Goal: Task Accomplishment & Management: Use online tool/utility

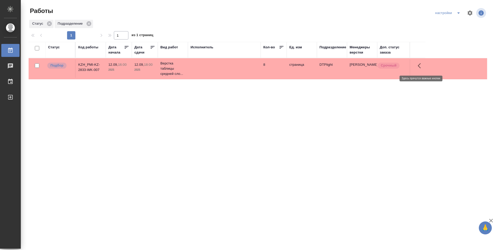
click at [421, 65] on icon "button" at bounding box center [421, 66] width 6 height 6
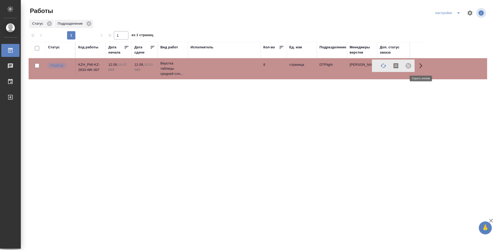
click at [422, 65] on icon "button" at bounding box center [421, 66] width 6 height 6
click at [419, 65] on icon "button" at bounding box center [419, 65] width 3 height 5
click at [386, 88] on div "Статус Код работы Дата начала Дата сдачи Вид работ Исполнитель Кол-во Ед. изм П…" at bounding box center [258, 135] width 459 height 187
click at [418, 66] on icon "button" at bounding box center [419, 65] width 3 height 5
click at [423, 65] on icon "button" at bounding box center [421, 66] width 6 height 6
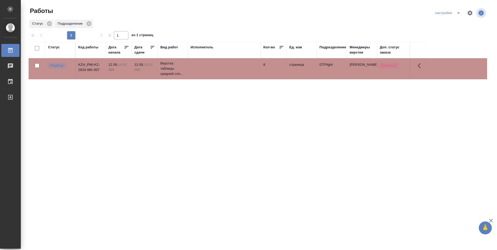
click at [229, 92] on div "Статус Код работы Дата начала Дата сдачи Вид работ Исполнитель Кол-во Ед. изм П…" at bounding box center [258, 135] width 459 height 187
click at [37, 66] on input "checkbox" at bounding box center [37, 65] width 4 height 4
checkbox input "true"
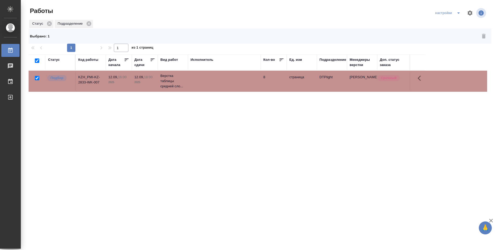
click at [37, 76] on input "checkbox" at bounding box center [37, 78] width 4 height 4
checkbox input "false"
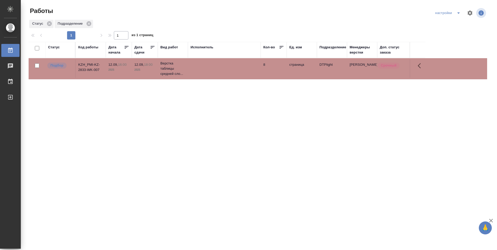
click at [221, 118] on div "Статус Код работы Дата начала Дата сдачи Вид работ Исполнитель Кол-во Ед. изм П…" at bounding box center [258, 135] width 459 height 187
click at [388, 49] on div "Доп. статус заказа" at bounding box center [393, 50] width 27 height 10
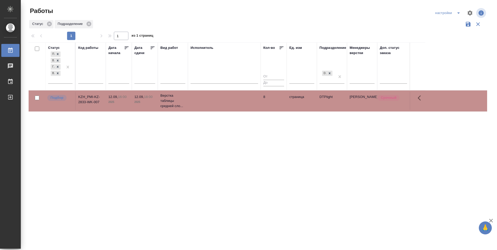
click at [94, 5] on div "Работы настройки Статус Подразделение 1 1 из 1 страниц Статус Подбор В ожидании…" at bounding box center [260, 116] width 469 height 233
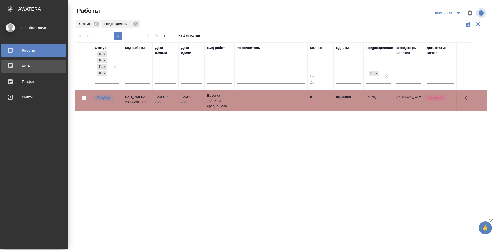
click at [14, 67] on div "Чаты" at bounding box center [34, 66] width 60 height 8
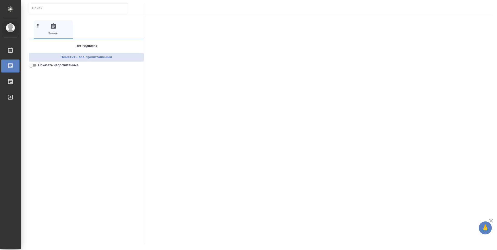
click at [36, 66] on input "Показать непрочитанные" at bounding box center [31, 65] width 19 height 6
click at [32, 64] on input "Показать непрочитанные" at bounding box center [35, 65] width 19 height 6
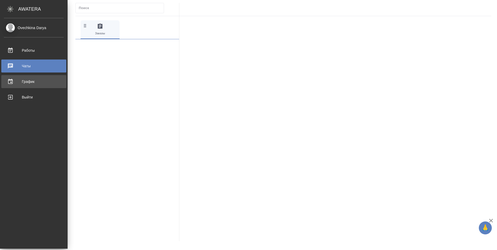
click at [14, 84] on div "График" at bounding box center [34, 82] width 60 height 8
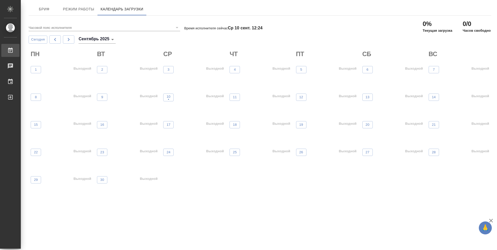
click at [10, 51] on div "Работы" at bounding box center [3, 51] width 13 height 8
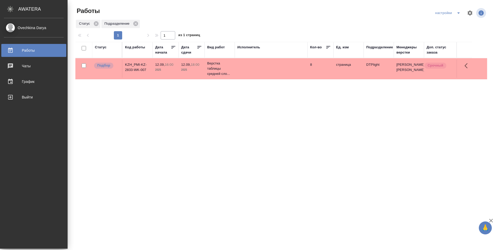
click at [14, 29] on div "Ovechkina Darya" at bounding box center [34, 28] width 60 height 6
click at [9, 25] on div "Ovechkina Darya" at bounding box center [34, 28] width 60 height 6
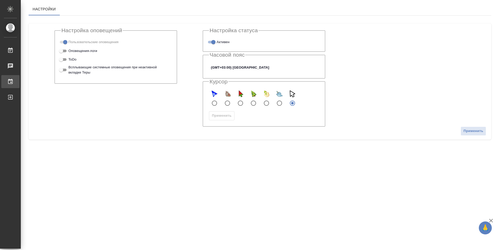
click at [10, 82] on div "График" at bounding box center [3, 82] width 13 height 8
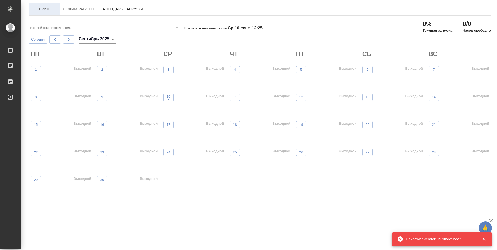
click at [46, 8] on span "Бриф" at bounding box center [44, 9] width 25 height 7
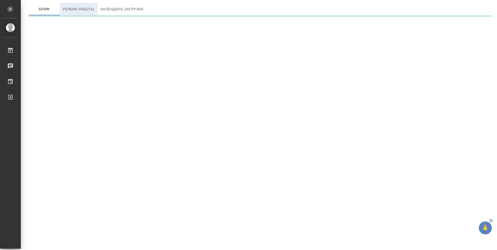
click at [87, 11] on span "Режим работы" at bounding box center [78, 9] width 31 height 7
click at [107, 11] on span "Календарь загрузки" at bounding box center [122, 9] width 43 height 7
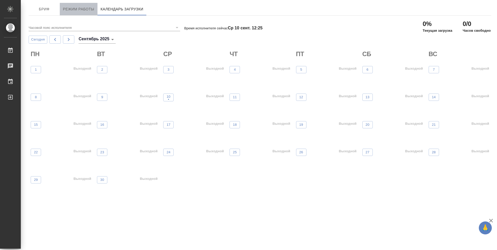
click at [84, 11] on span "Режим работы" at bounding box center [78, 9] width 31 height 7
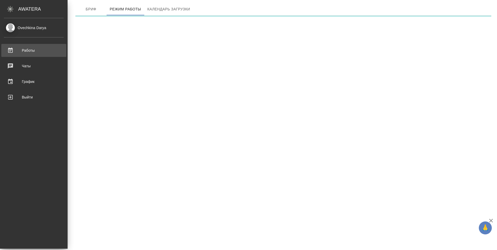
click at [15, 52] on div "Работы" at bounding box center [34, 51] width 60 height 8
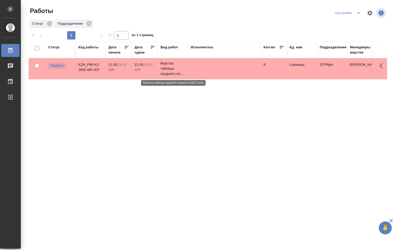
click at [170, 66] on p "Верстка таблицы средней сло..." at bounding box center [173, 69] width 25 height 16
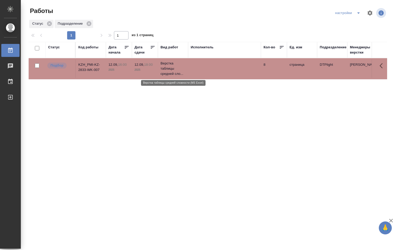
click at [169, 68] on p "Верстка таблицы средней сло..." at bounding box center [173, 69] width 25 height 16
click at [170, 72] on p "Верстка таблицы средней сло..." at bounding box center [173, 69] width 25 height 16
click at [168, 68] on p "Верстка таблицы средней сло..." at bounding box center [173, 69] width 25 height 16
click at [283, 102] on div "Статус Код работы Дата начала Дата сдачи Вид работ Исполнитель Кол-во Ед. изм П…" at bounding box center [208, 135] width 358 height 187
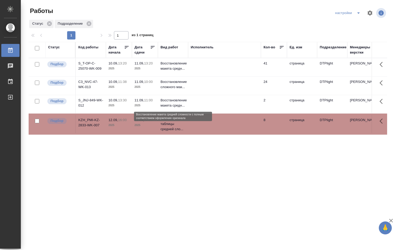
click at [173, 103] on p "Восстановление макета средн..." at bounding box center [173, 103] width 25 height 10
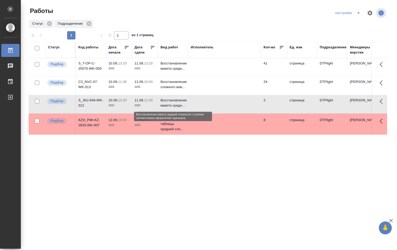
click at [173, 103] on p "Восстановление макета средн..." at bounding box center [173, 103] width 25 height 10
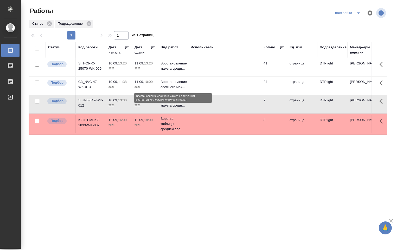
click at [168, 84] on p "Восстановление сложного мак..." at bounding box center [173, 84] width 25 height 10
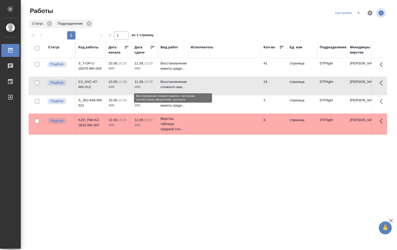
click at [170, 84] on p "Восстановление сложного мак..." at bounding box center [173, 84] width 25 height 10
click at [169, 84] on p "Восстановление сложного мак..." at bounding box center [173, 84] width 25 height 10
click at [222, 103] on td at bounding box center [224, 104] width 73 height 18
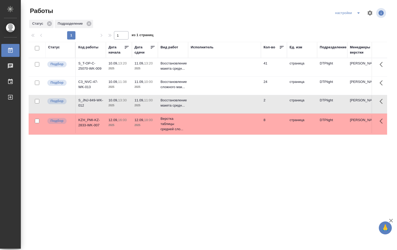
click at [186, 69] on td "Восстановление макета средн..." at bounding box center [173, 67] width 30 height 18
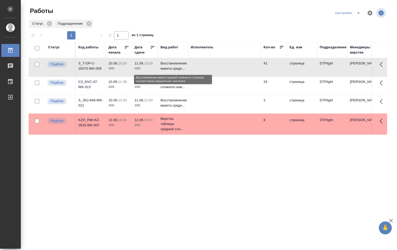
click at [176, 65] on p "Восстановление макета средн..." at bounding box center [173, 66] width 25 height 10
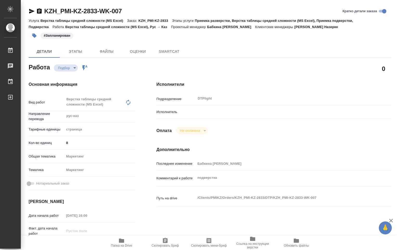
type textarea "x"
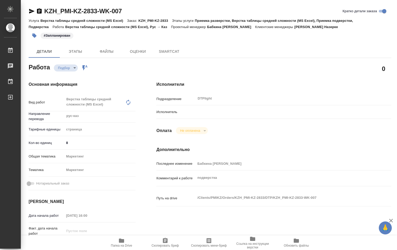
type textarea "x"
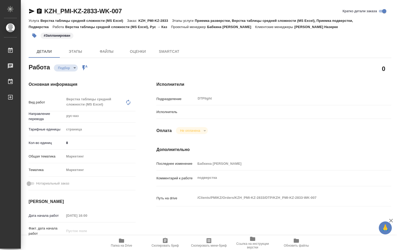
type textarea "x"
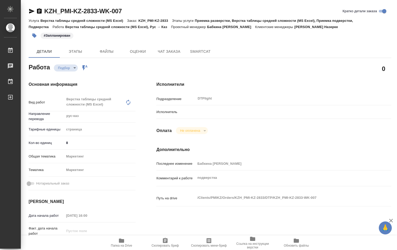
type textarea "x"
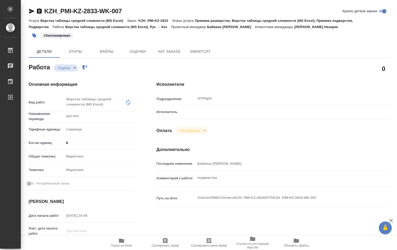
type textarea "x"
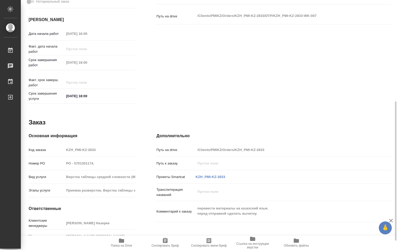
scroll to position [199, 0]
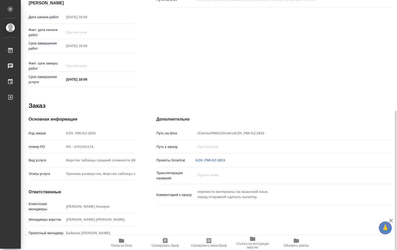
type textarea "x"
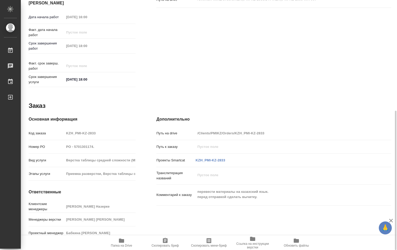
type textarea "x"
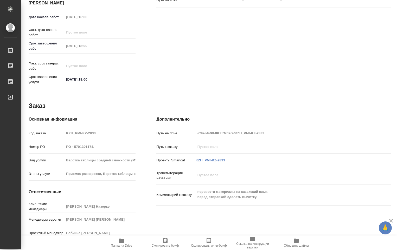
type textarea "x"
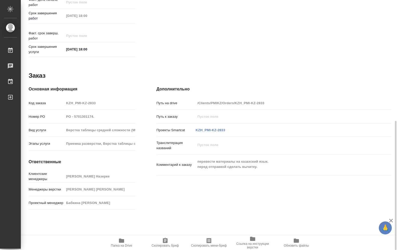
scroll to position [246, 0]
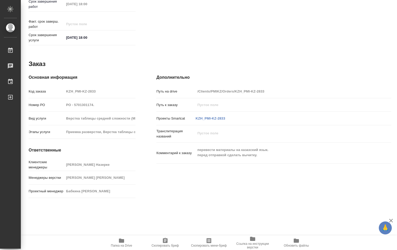
type textarea "x"
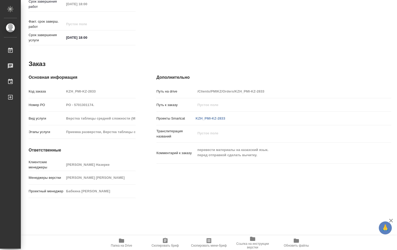
scroll to position [212, 0]
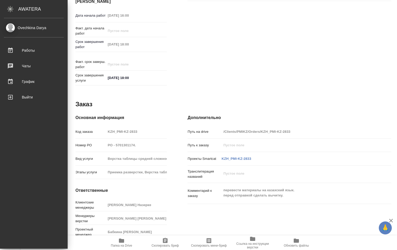
type textarea "x"
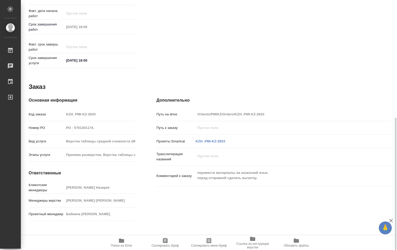
scroll to position [224, 0]
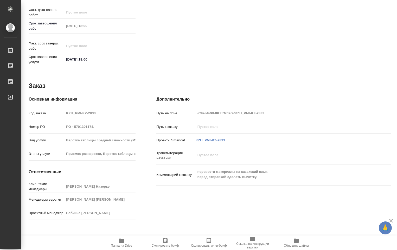
click at [119, 242] on icon "button" at bounding box center [121, 241] width 5 height 4
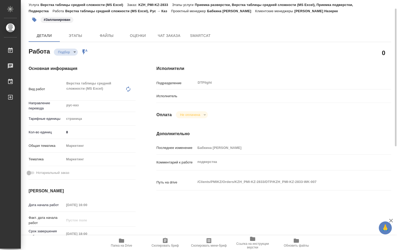
scroll to position [0, 0]
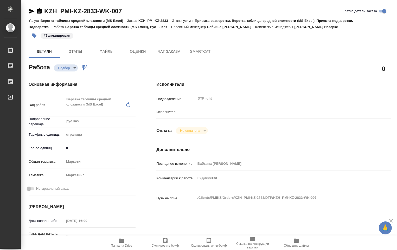
type textarea "x"
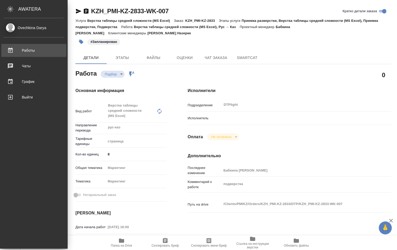
type textarea "x"
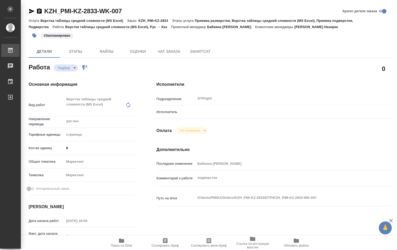
click at [10, 50] on div "Работы" at bounding box center [3, 51] width 13 height 8
type textarea "x"
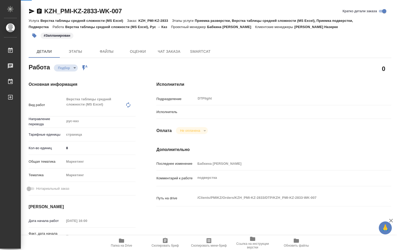
type textarea "x"
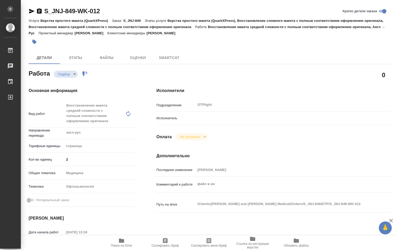
type textarea "x"
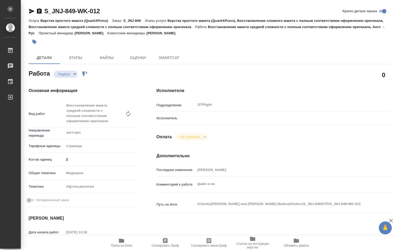
type textarea "x"
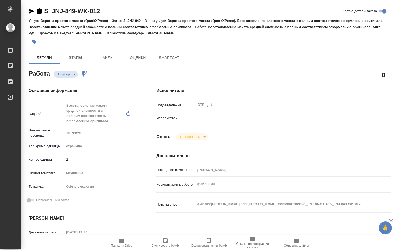
type textarea "x"
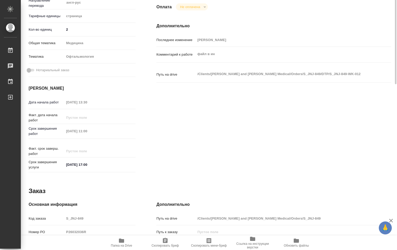
type textarea "x"
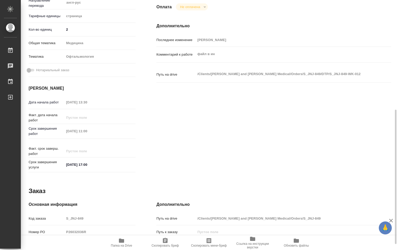
scroll to position [208, 0]
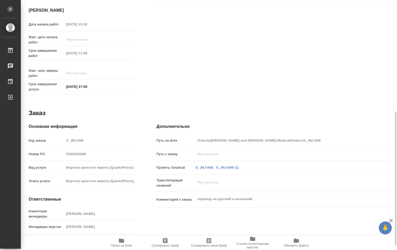
type textarea "x"
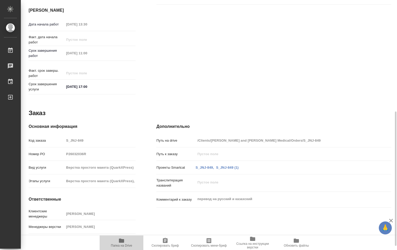
click at [122, 244] on icon "button" at bounding box center [121, 241] width 6 height 6
type textarea "x"
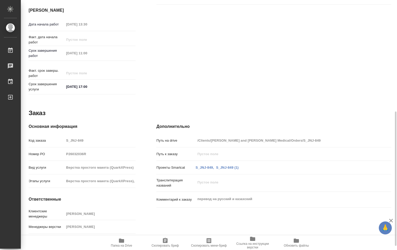
type textarea "x"
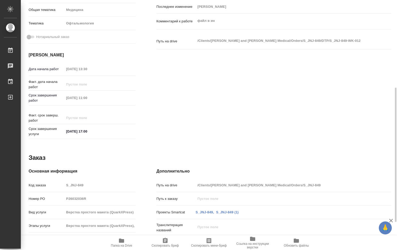
scroll to position [215, 0]
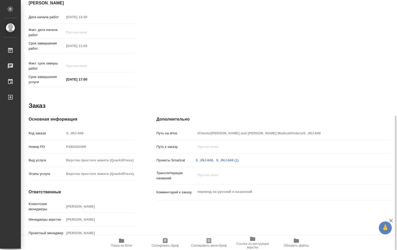
click at [129, 244] on span "Папка на Drive" at bounding box center [121, 243] width 37 height 10
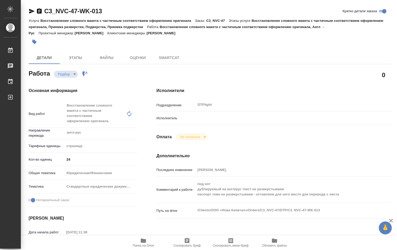
type textarea "x"
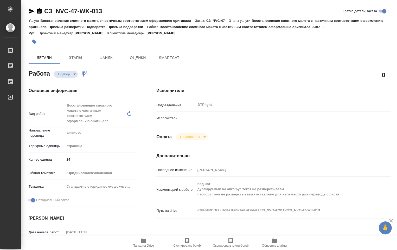
type textarea "x"
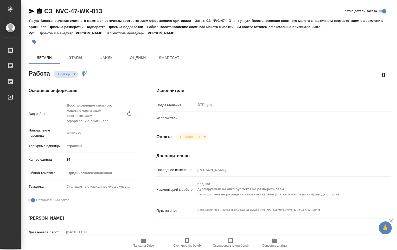
type textarea "x"
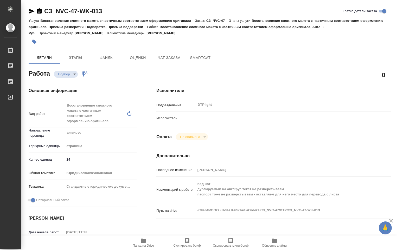
type textarea "x"
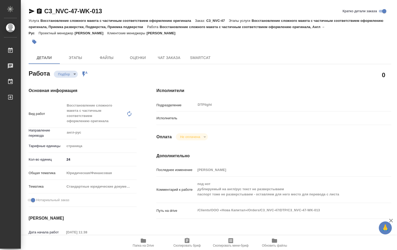
type textarea "x"
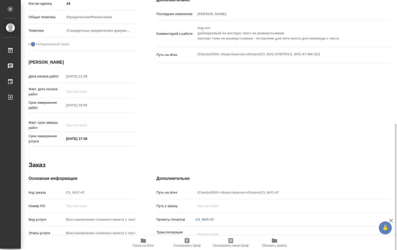
scroll to position [215, 0]
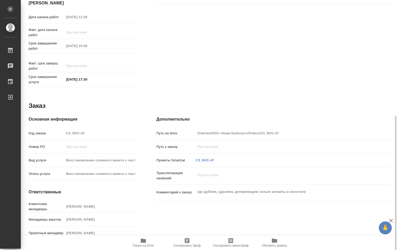
click at [144, 241] on icon "button" at bounding box center [143, 241] width 5 height 4
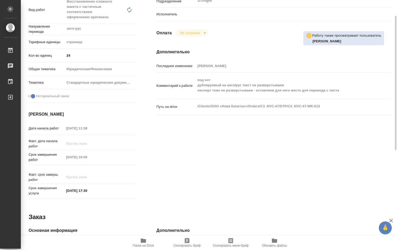
scroll to position [26, 0]
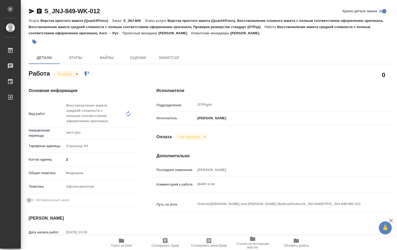
type textarea "x"
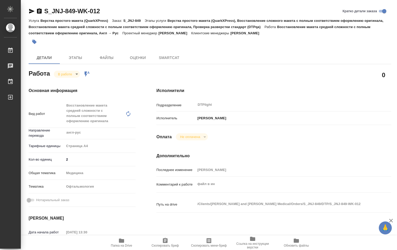
type textarea "x"
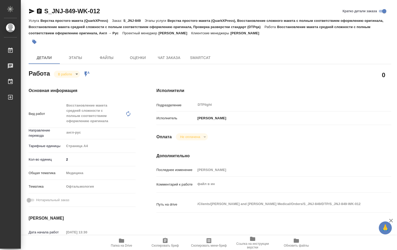
type textarea "x"
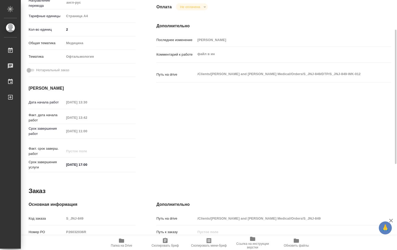
type textarea "x"
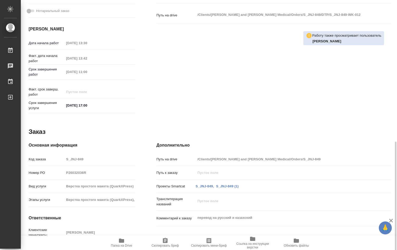
scroll to position [215, 0]
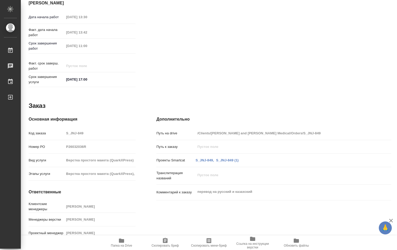
type textarea "x"
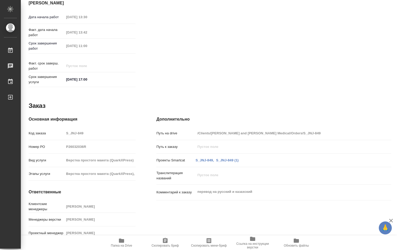
type textarea "x"
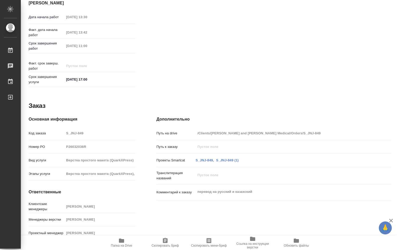
type textarea "x"
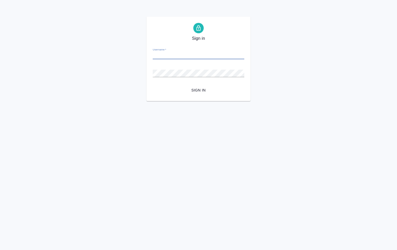
paste input "[PERSON_NAME][EMAIL_ADDRESS][DOMAIN_NAME]"
type input "[PERSON_NAME][EMAIL_ADDRESS][DOMAIN_NAME]"
click at [156, 87] on button "Sign in" at bounding box center [199, 91] width 92 height 10
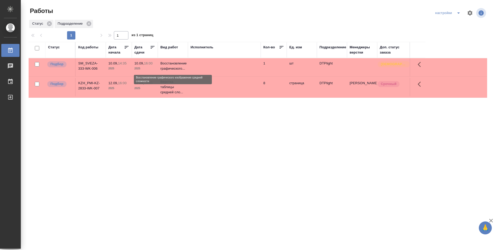
click at [173, 67] on p "Восстановление графического..." at bounding box center [173, 66] width 25 height 10
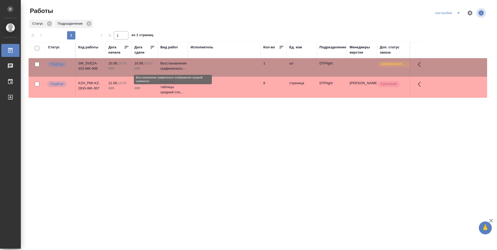
click at [173, 67] on p "Восстановление графического..." at bounding box center [173, 66] width 25 height 10
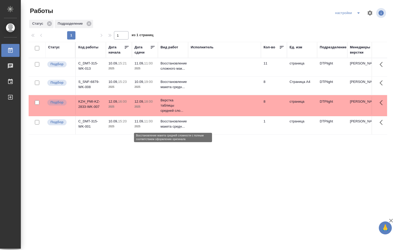
click at [173, 122] on p "Восстановление макета средн..." at bounding box center [173, 124] width 25 height 10
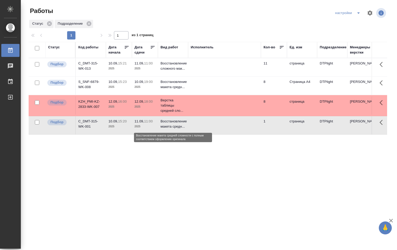
click at [174, 122] on p "Восстановление макета средн..." at bounding box center [173, 124] width 25 height 10
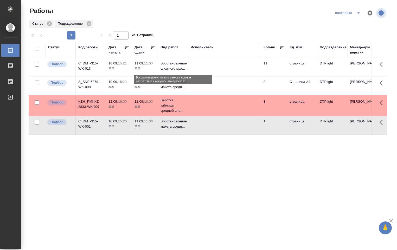
click at [169, 68] on p "Восстановление сложного мак..." at bounding box center [173, 66] width 25 height 10
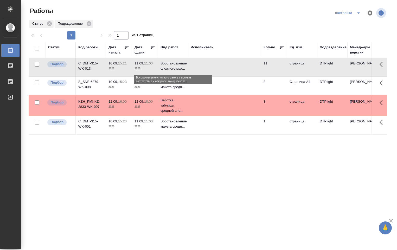
click at [169, 68] on p "Восстановление сложного мак..." at bounding box center [173, 66] width 25 height 10
click at [168, 67] on p "Восстановление сложного мак..." at bounding box center [173, 66] width 25 height 10
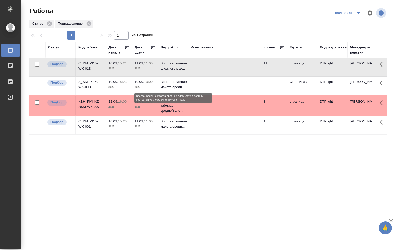
click at [166, 84] on p "Восстановление макета средн..." at bounding box center [173, 84] width 25 height 10
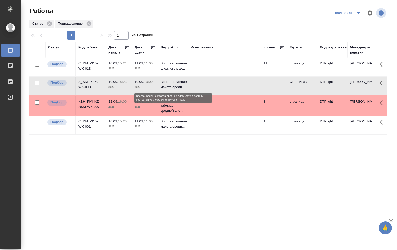
click at [166, 83] on p "Восстановление макета средн..." at bounding box center [173, 84] width 25 height 10
click at [167, 81] on p "Восстановление макета средн..." at bounding box center [173, 84] width 25 height 10
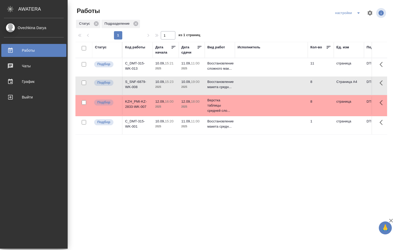
click at [202, 123] on td "11.09, 11:00 2025" at bounding box center [192, 125] width 26 height 18
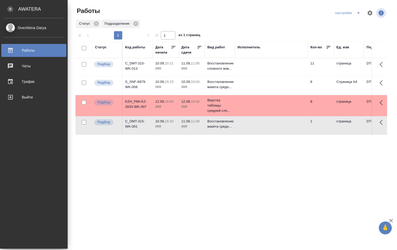
click at [201, 125] on p "2025" at bounding box center [191, 126] width 21 height 5
click at [200, 125] on p "2025" at bounding box center [191, 126] width 21 height 5
click at [241, 164] on div "Статус Код работы Дата начала Дата сдачи Вид работ Исполнитель Кол-во Ед. изм П…" at bounding box center [231, 135] width 312 height 187
click at [187, 125] on p "2025" at bounding box center [191, 126] width 21 height 5
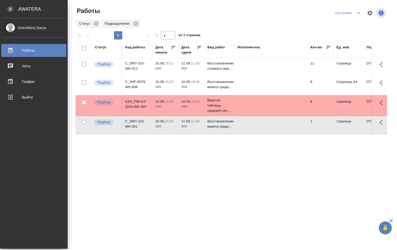
click at [247, 125] on td at bounding box center [271, 125] width 73 height 18
click at [223, 84] on p "Восстановление макета средн..." at bounding box center [219, 84] width 25 height 10
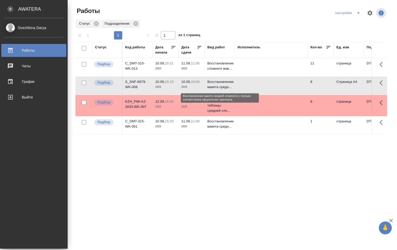
click at [222, 84] on p "Восстановление макета средн..." at bounding box center [219, 84] width 25 height 10
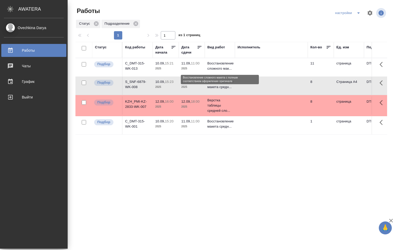
click at [219, 70] on p "Восстановление сложного мак..." at bounding box center [219, 66] width 25 height 10
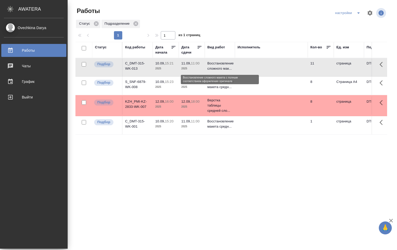
click at [217, 68] on p "Восстановление сложного мак..." at bounding box center [219, 66] width 25 height 10
click at [219, 62] on p "Восстановление сложного мак..." at bounding box center [219, 66] width 25 height 10
click at [219, 63] on p "Восстановление сложного мак..." at bounding box center [219, 66] width 25 height 10
click at [252, 121] on td at bounding box center [271, 125] width 73 height 18
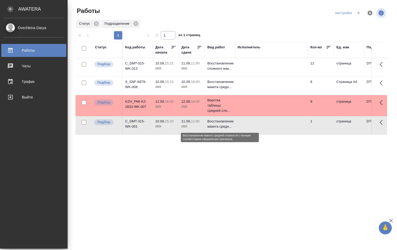
click at [208, 127] on p "Восстановление макета средн..." at bounding box center [219, 124] width 25 height 10
click at [209, 127] on p "Восстановление макета средн..." at bounding box center [219, 124] width 25 height 10
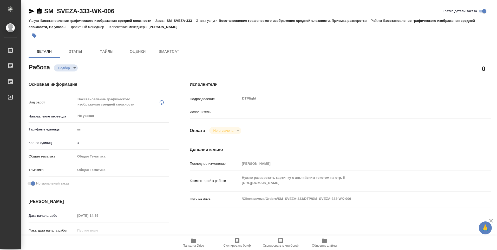
type textarea "x"
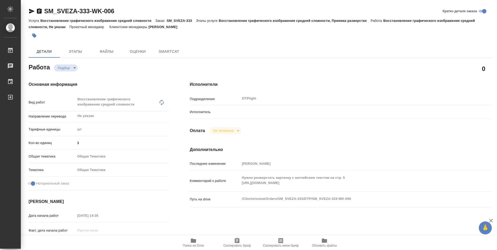
type textarea "x"
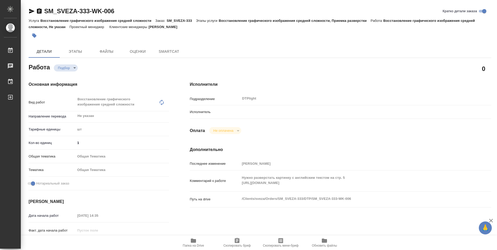
type textarea "x"
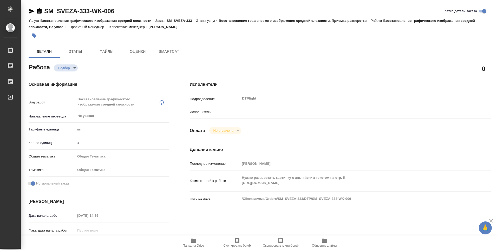
type textarea "x"
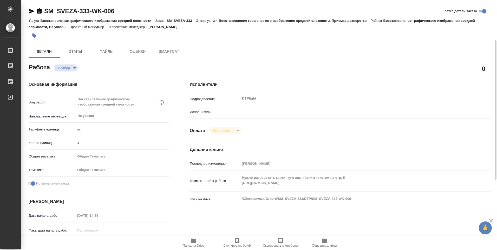
type textarea "x"
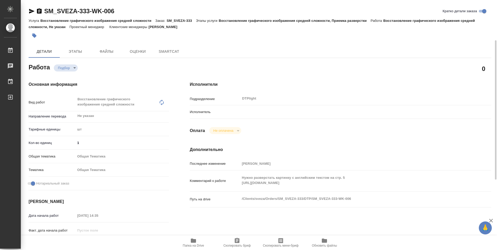
scroll to position [52, 0]
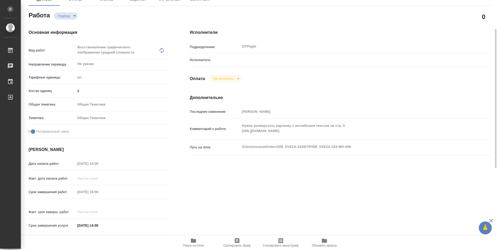
type textarea "x"
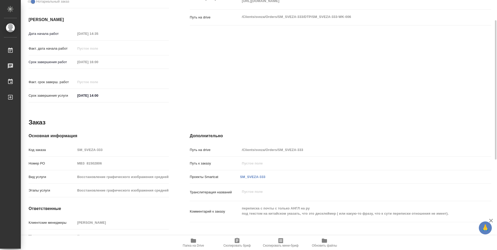
type textarea "x"
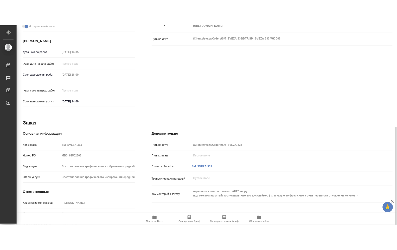
scroll to position [199, 0]
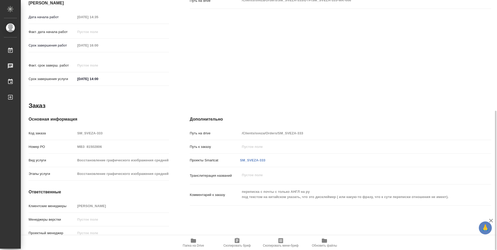
click at [194, 243] on icon "button" at bounding box center [193, 241] width 6 height 6
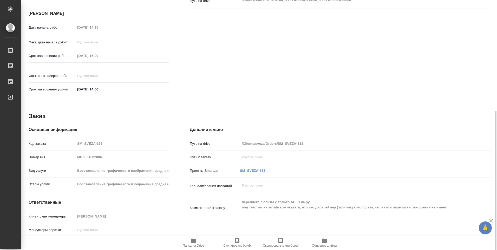
type textarea "x"
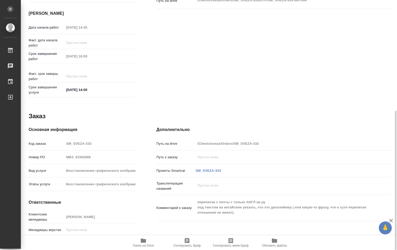
type textarea "x"
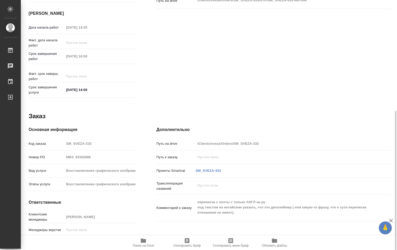
type textarea "x"
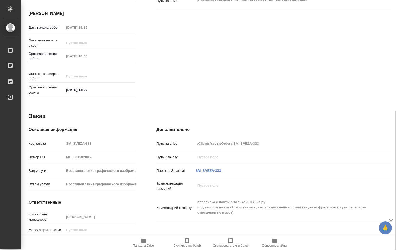
type textarea "x"
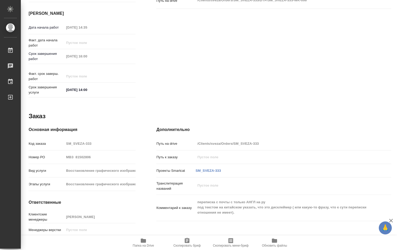
type textarea "x"
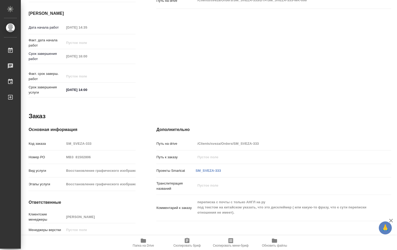
type textarea "x"
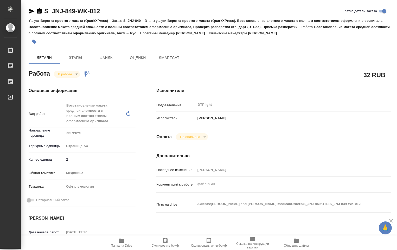
type textarea "x"
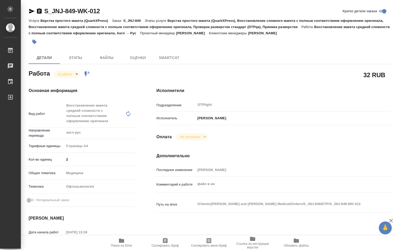
type textarea "x"
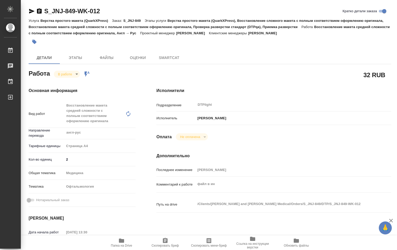
type textarea "x"
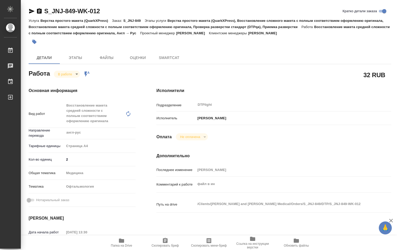
type textarea "x"
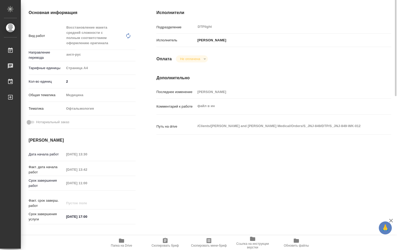
scroll to position [104, 0]
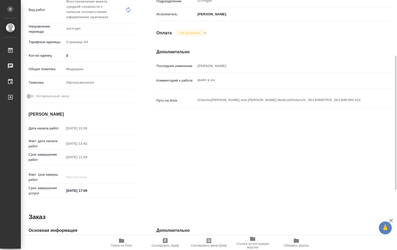
type textarea "x"
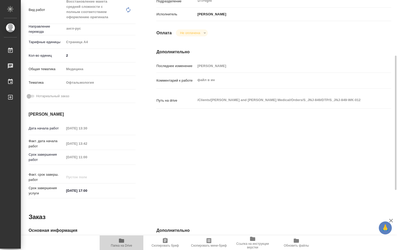
click at [122, 240] on icon "button" at bounding box center [121, 241] width 5 height 4
type textarea "x"
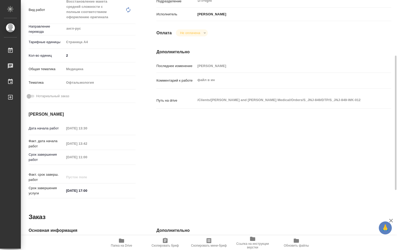
type textarea "x"
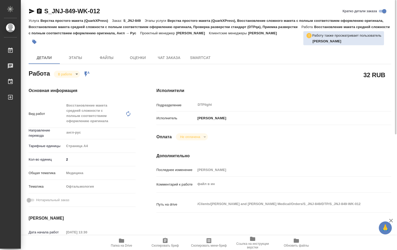
scroll to position [78, 0]
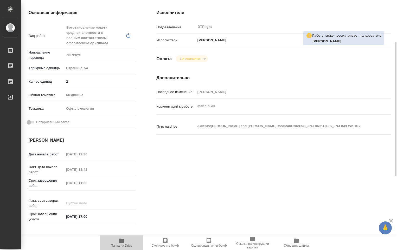
click at [122, 243] on icon "button" at bounding box center [121, 241] width 5 height 4
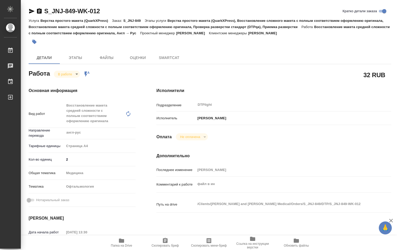
type textarea "x"
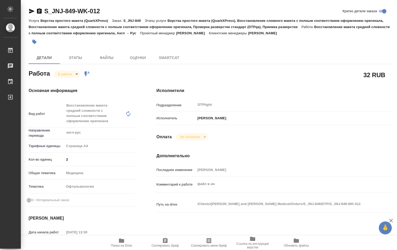
type textarea "x"
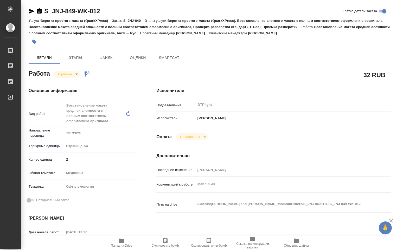
type textarea "x"
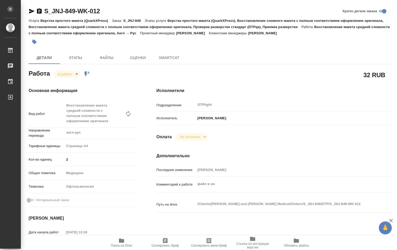
type textarea "x"
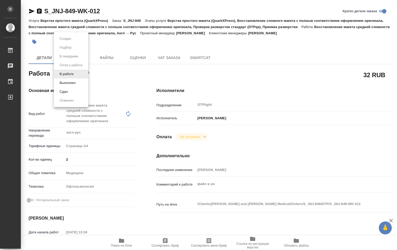
click at [76, 72] on body "🙏 .cls-1 fill:#fff; AWATERA Ovechkina Darya Работы Чаты График Выйти S_JNJ-849-…" at bounding box center [198, 125] width 397 height 250
type textarea "x"
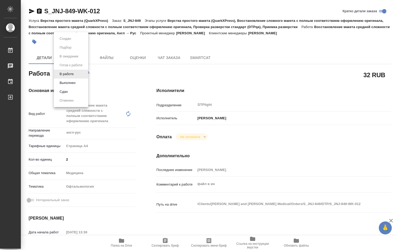
type textarea "x"
click at [71, 84] on button "Выполнен" at bounding box center [67, 83] width 19 height 6
type textarea "x"
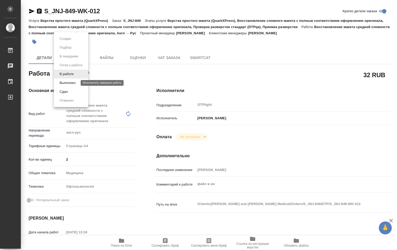
type textarea "x"
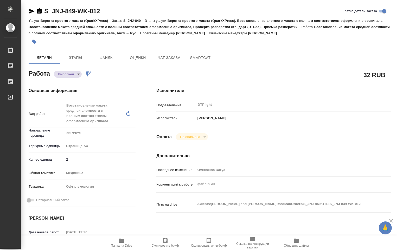
type textarea "x"
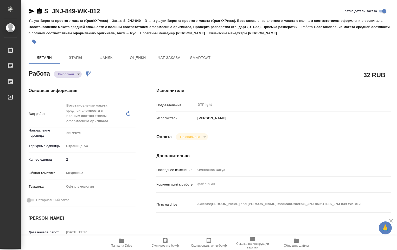
type textarea "x"
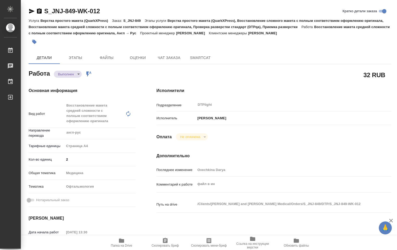
type textarea "x"
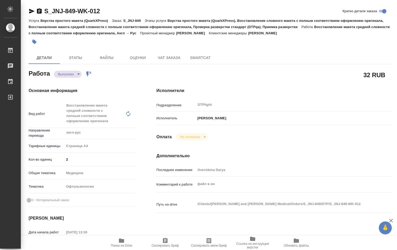
type textarea "x"
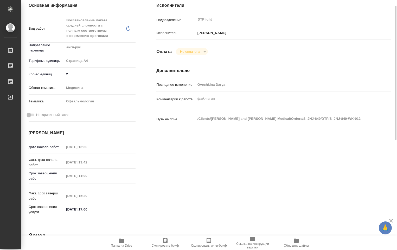
scroll to position [7, 0]
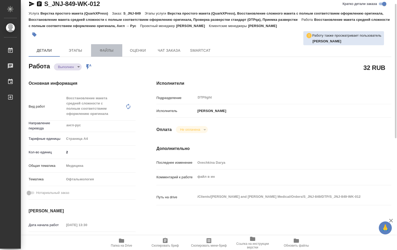
click at [98, 51] on span "Файлы" at bounding box center [106, 50] width 25 height 7
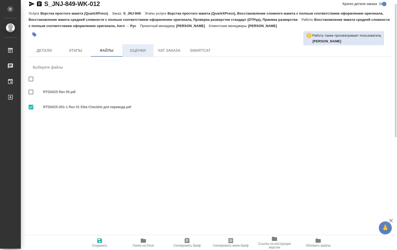
click at [143, 49] on span "Оценки" at bounding box center [137, 50] width 25 height 7
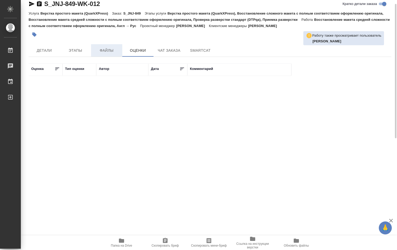
click at [97, 53] on span "Файлы" at bounding box center [106, 50] width 25 height 7
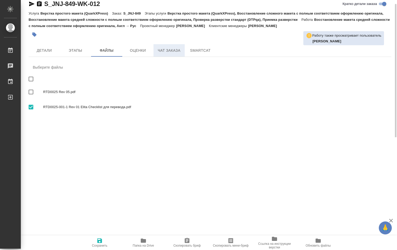
click at [163, 53] on span "Чат заказа" at bounding box center [169, 50] width 25 height 7
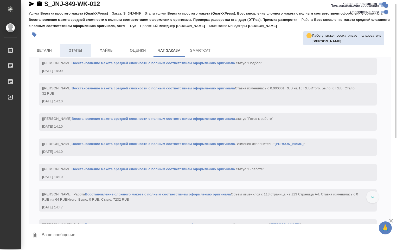
scroll to position [2835, 0]
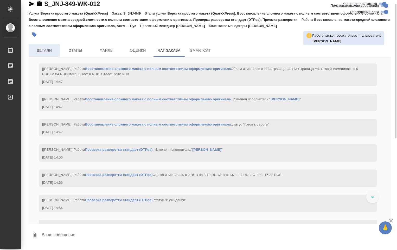
click at [40, 48] on span "Детали" at bounding box center [44, 50] width 25 height 7
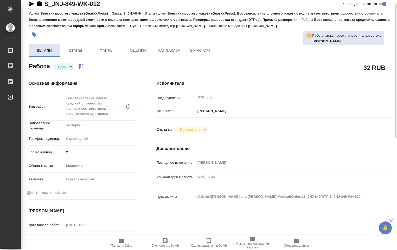
type textarea "x"
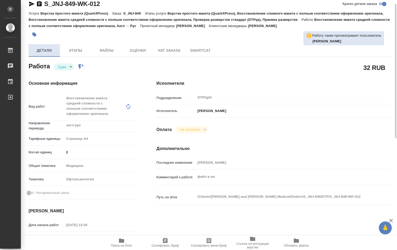
type textarea "x"
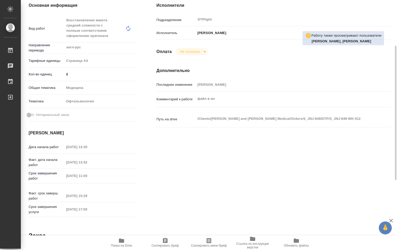
scroll to position [7, 0]
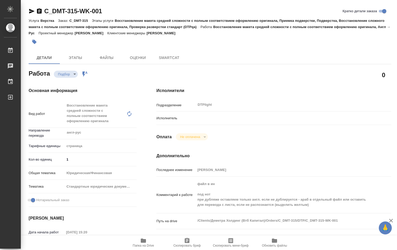
type textarea "x"
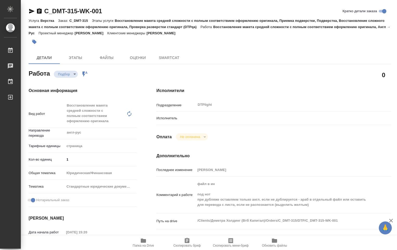
type textarea "x"
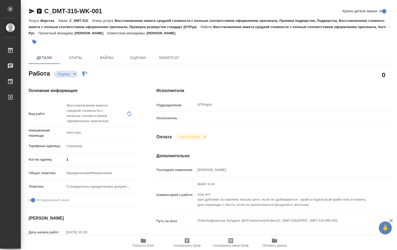
type textarea "x"
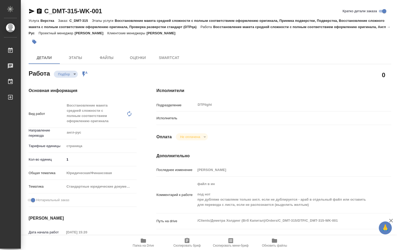
type textarea "x"
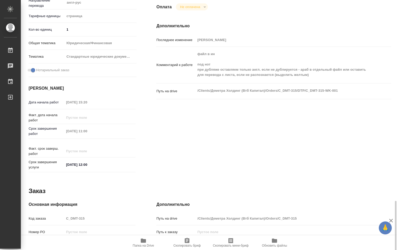
scroll to position [215, 0]
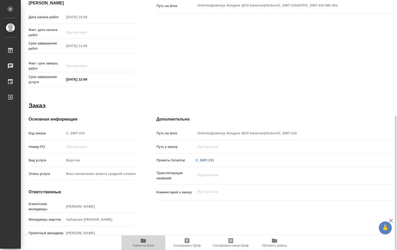
click at [144, 243] on icon "button" at bounding box center [143, 241] width 6 height 6
type textarea "x"
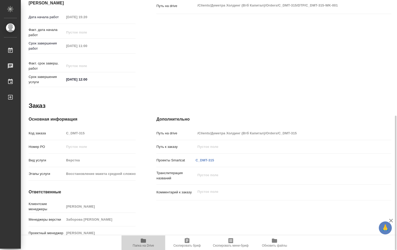
type textarea "x"
click at [147, 245] on span "Папка на Drive" at bounding box center [143, 246] width 21 height 4
type textarea "x"
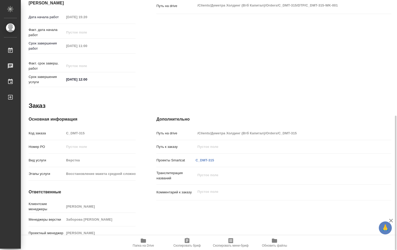
type textarea "x"
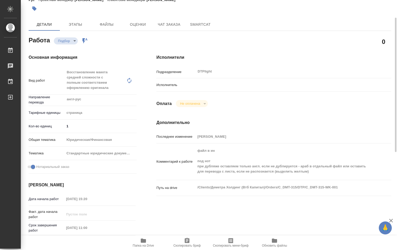
scroll to position [7, 0]
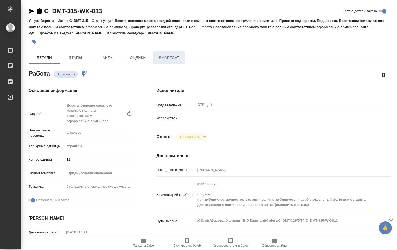
type textarea "x"
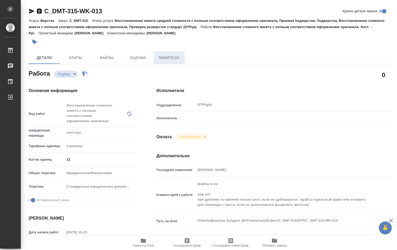
type textarea "x"
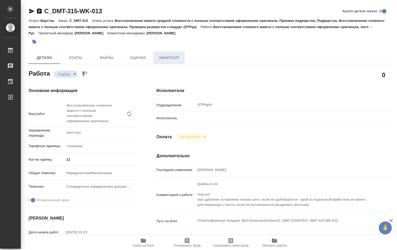
type textarea "x"
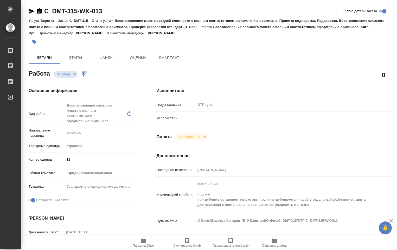
type textarea "x"
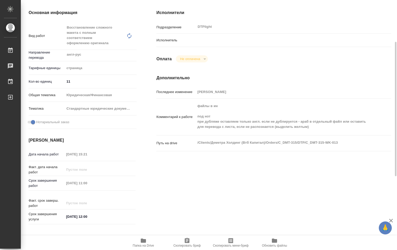
type textarea "x"
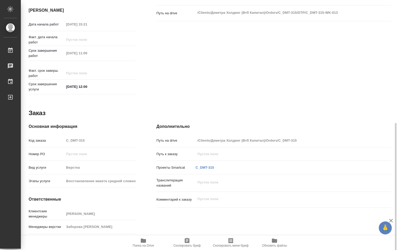
scroll to position [215, 0]
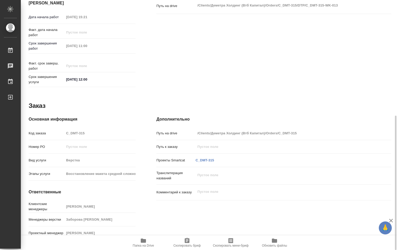
type textarea "x"
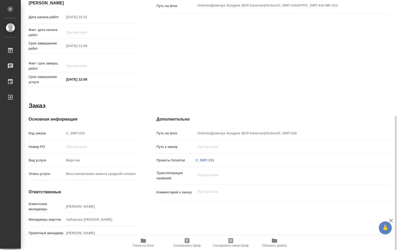
click at [143, 245] on span "Папка на Drive" at bounding box center [143, 246] width 21 height 4
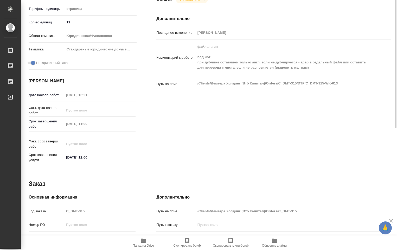
scroll to position [59, 0]
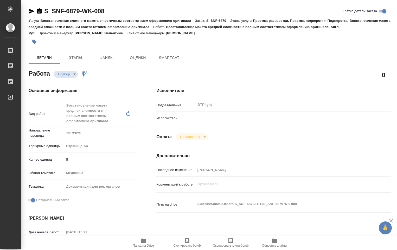
type textarea "x"
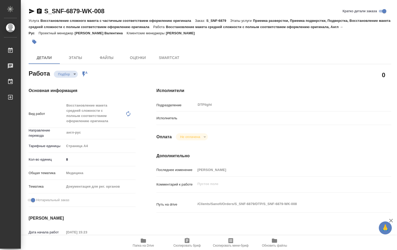
type textarea "x"
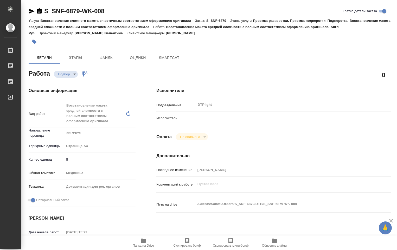
type textarea "x"
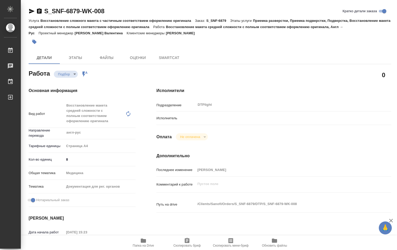
type textarea "x"
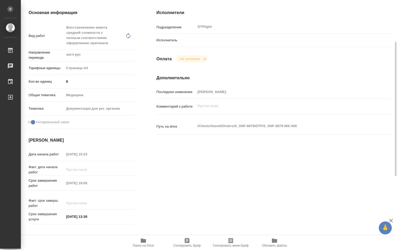
type textarea "x"
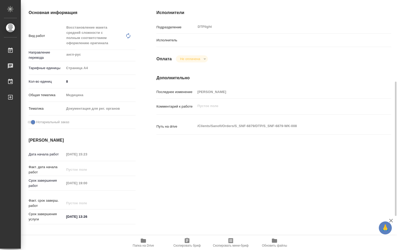
scroll to position [182, 0]
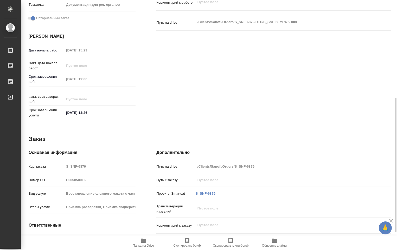
type textarea "x"
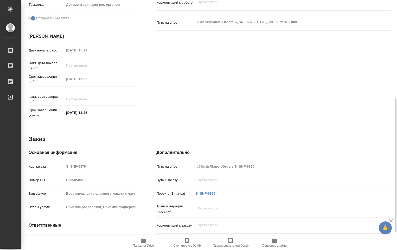
click at [143, 242] on icon "button" at bounding box center [143, 241] width 5 height 4
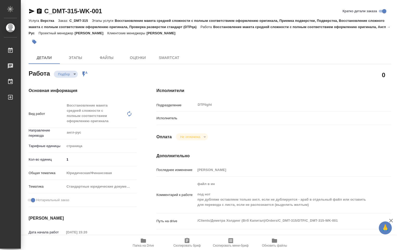
type textarea "x"
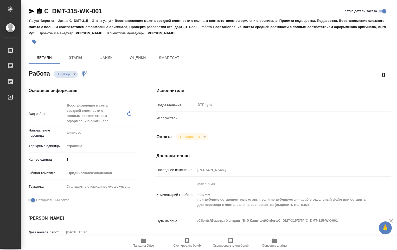
type textarea "x"
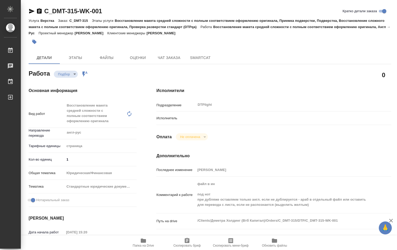
type textarea "x"
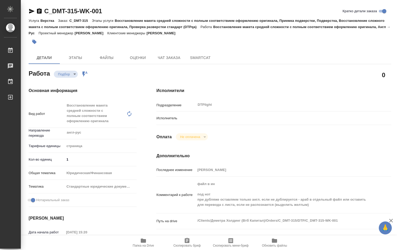
type textarea "x"
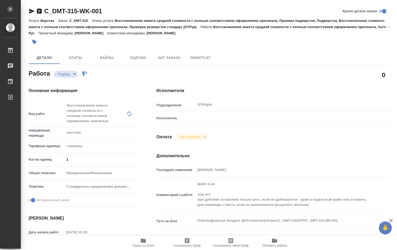
type textarea "x"
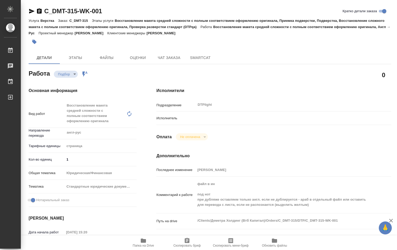
type textarea "x"
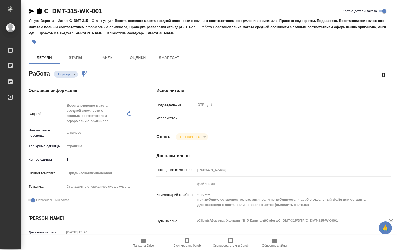
type textarea "x"
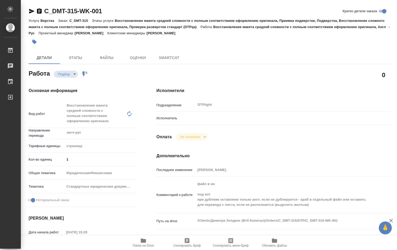
type textarea "x"
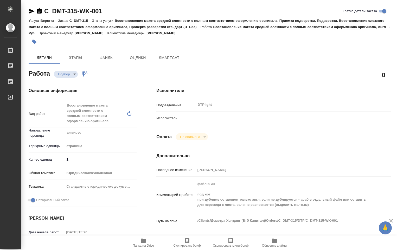
type textarea "x"
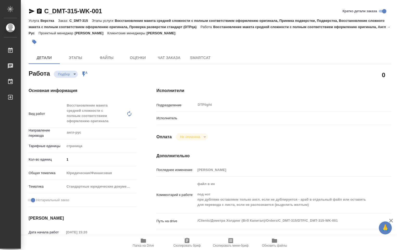
type textarea "x"
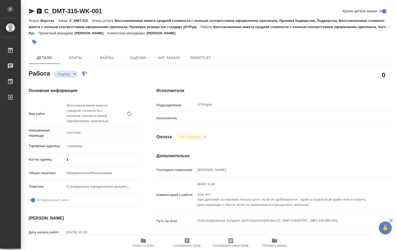
type textarea "x"
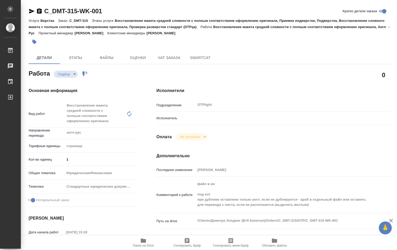
click at [74, 73] on body "🙏 .cls-1 fill:#fff; AWATERA Ovechkina Darya Работы 0 Чаты График Выйти C_DMT-31…" at bounding box center [198, 125] width 397 height 250
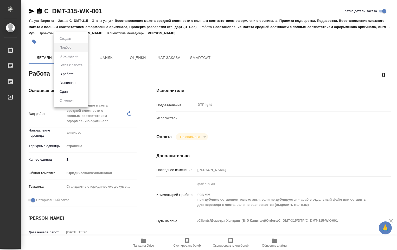
click at [125, 83] on div at bounding box center [198, 125] width 397 height 250
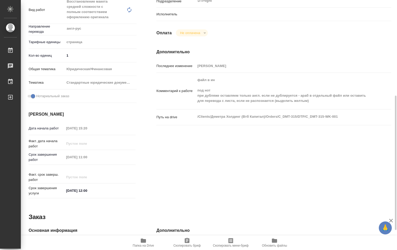
scroll to position [130, 0]
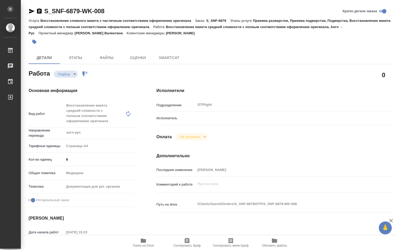
type textarea "x"
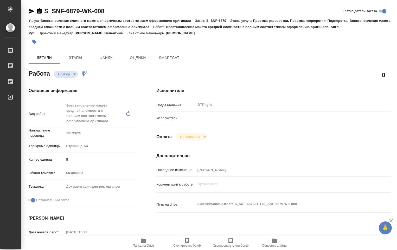
type textarea "x"
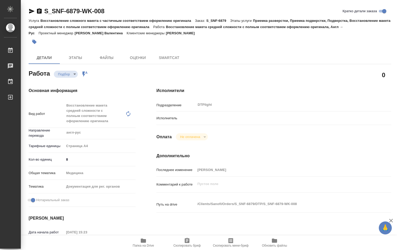
type textarea "x"
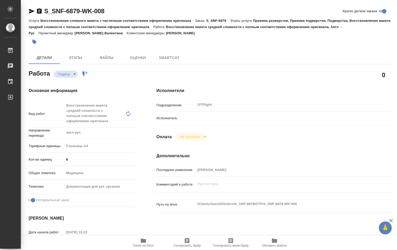
type textarea "x"
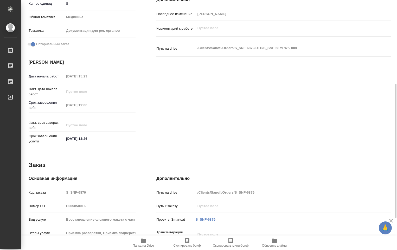
type textarea "x"
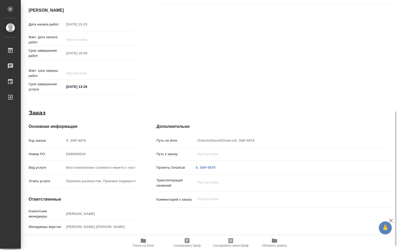
scroll to position [215, 0]
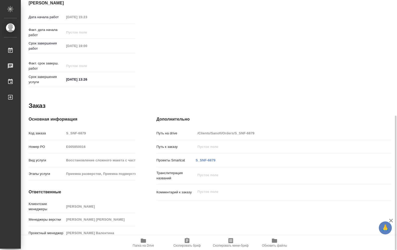
type textarea "x"
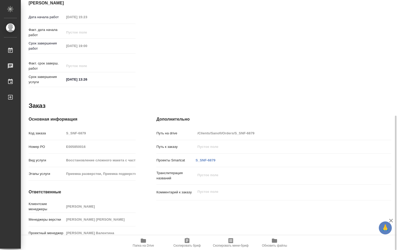
click at [142, 242] on icon "button" at bounding box center [143, 241] width 5 height 4
type textarea "x"
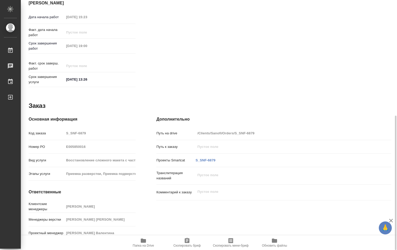
type textarea "x"
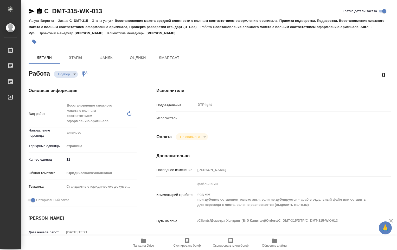
type textarea "x"
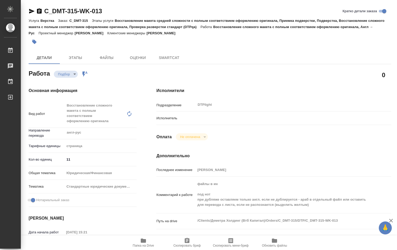
type textarea "x"
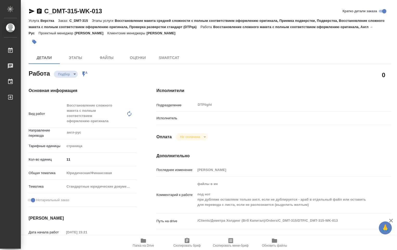
type textarea "x"
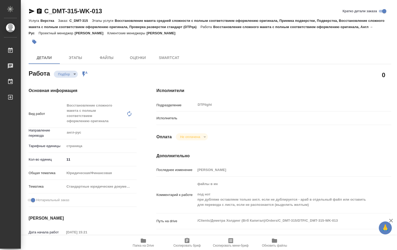
type textarea "x"
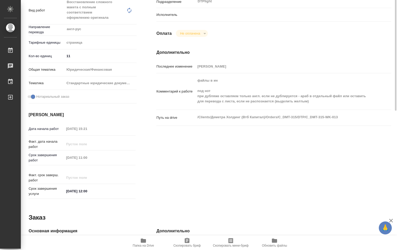
type textarea "x"
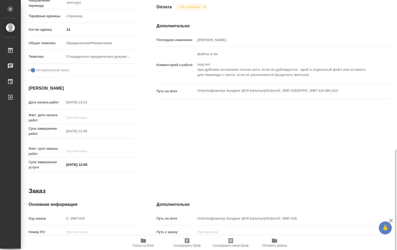
scroll to position [215, 0]
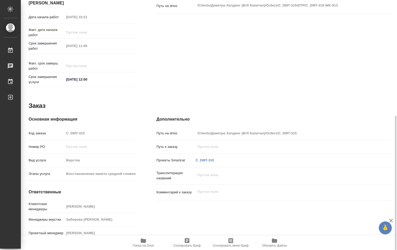
type textarea "x"
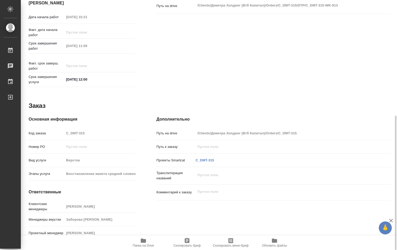
type textarea "x"
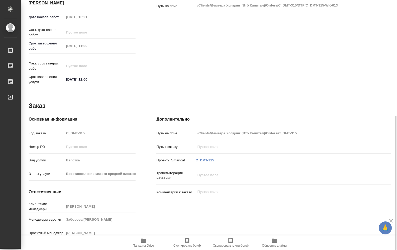
click at [147, 245] on span "Папка на Drive" at bounding box center [143, 246] width 21 height 4
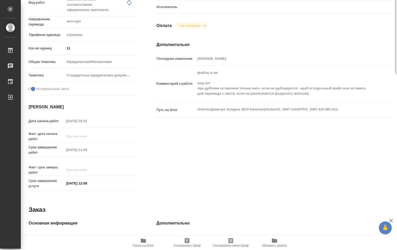
scroll to position [7, 0]
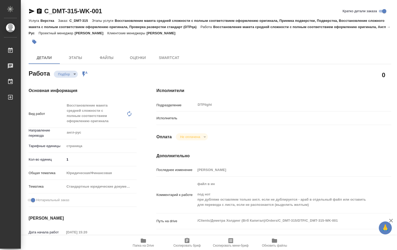
type textarea "x"
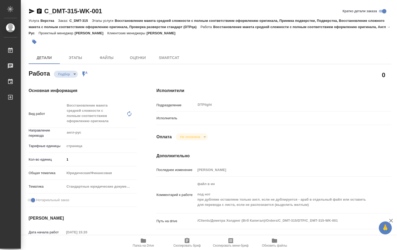
type textarea "x"
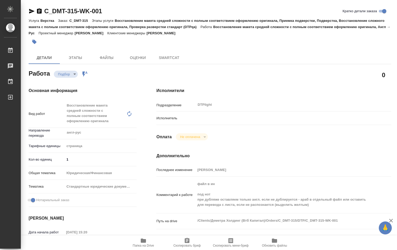
type textarea "x"
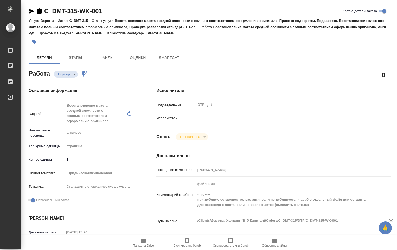
type textarea "x"
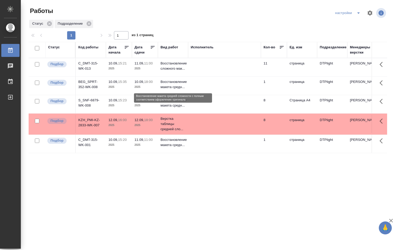
click at [171, 85] on p "Восстановление макета средн..." at bounding box center [173, 84] width 25 height 10
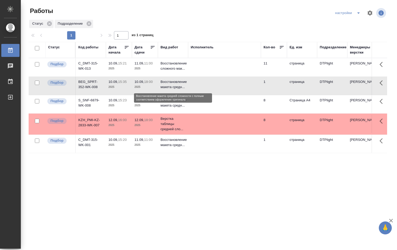
click at [171, 85] on p "Восстановление макета средн..." at bounding box center [173, 84] width 25 height 10
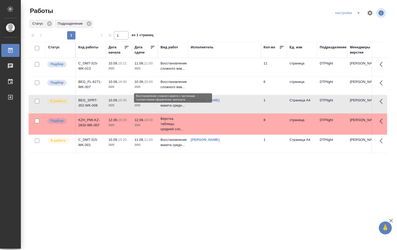
click at [177, 88] on p "Восстановление сложного мак..." at bounding box center [173, 84] width 25 height 10
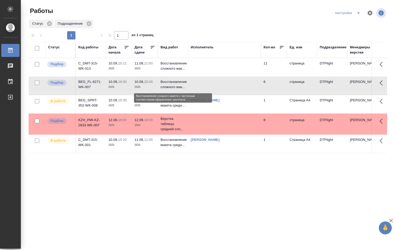
click at [176, 88] on p "Восстановление сложного мак..." at bounding box center [173, 84] width 25 height 10
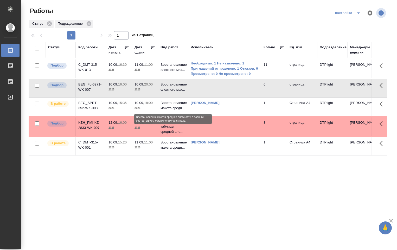
click at [175, 104] on p "Восстановление макета средн..." at bounding box center [173, 105] width 25 height 10
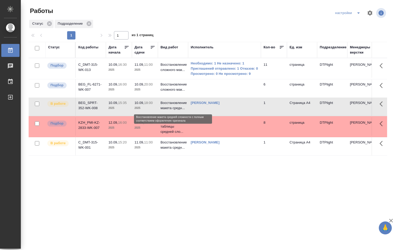
click at [175, 104] on p "Восстановление макета средн..." at bounding box center [173, 105] width 25 height 10
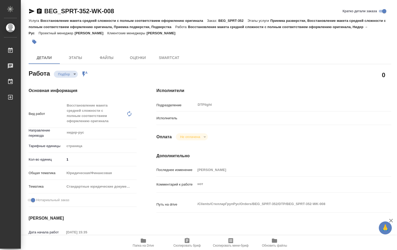
type textarea "x"
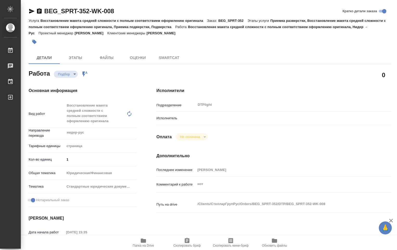
type textarea "x"
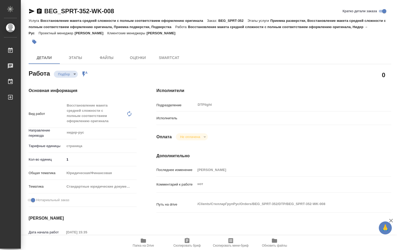
type textarea "x"
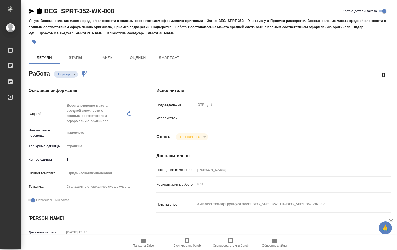
type textarea "x"
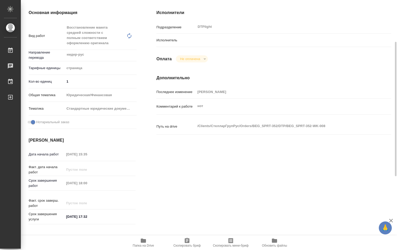
type textarea "x"
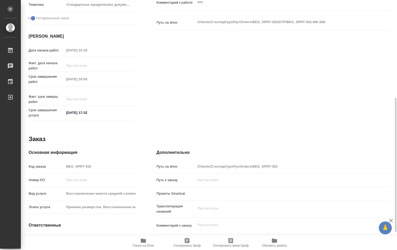
scroll to position [215, 0]
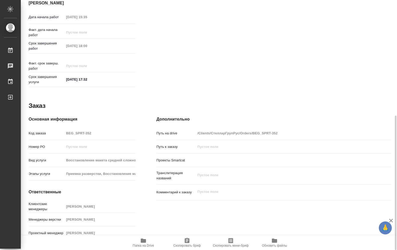
type textarea "x"
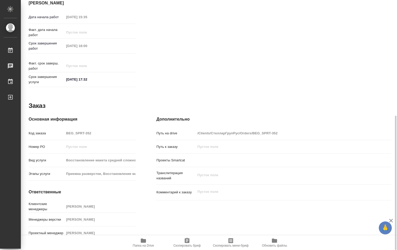
click at [148, 242] on span "Папка на Drive" at bounding box center [143, 243] width 37 height 10
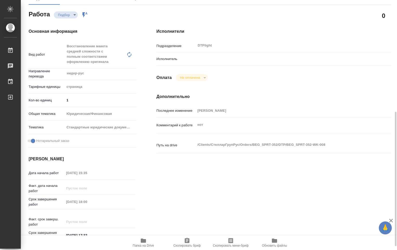
scroll to position [33, 0]
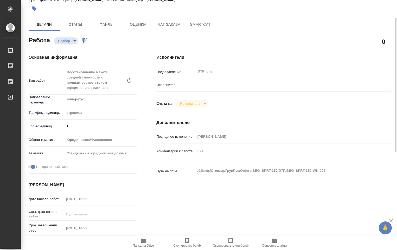
click at [201, 87] on div at bounding box center [284, 84] width 176 height 9
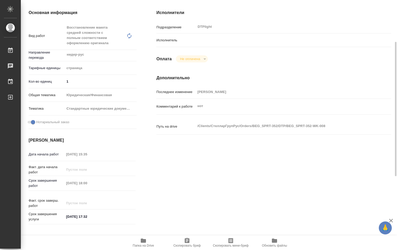
scroll to position [104, 0]
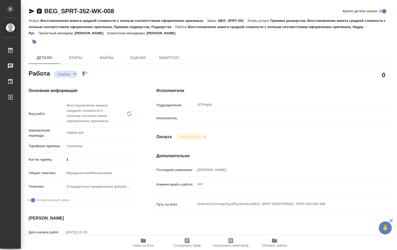
type textarea "x"
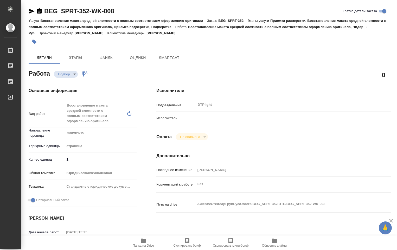
type textarea "x"
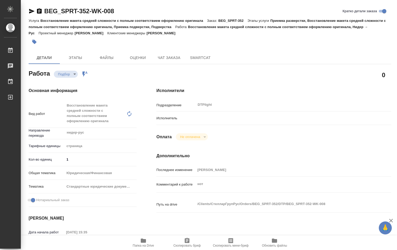
type textarea "x"
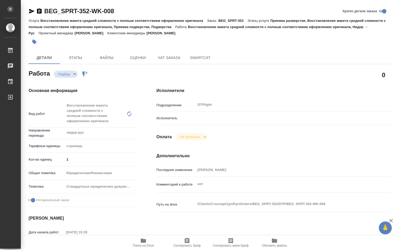
type textarea "x"
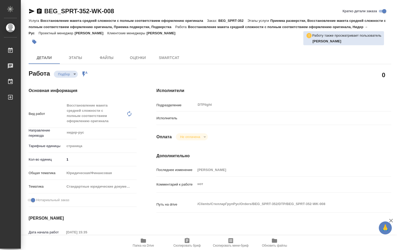
type textarea "x"
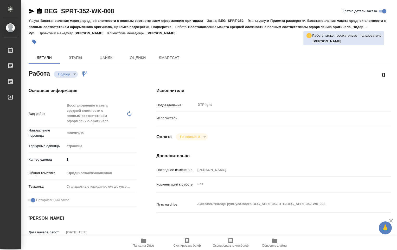
type textarea "x"
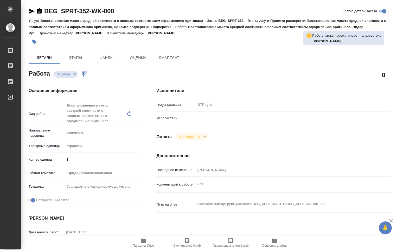
type textarea "x"
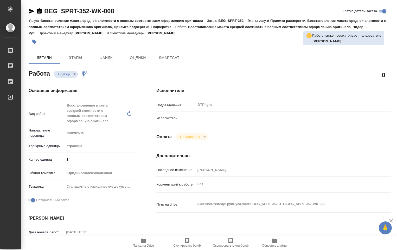
type textarea "x"
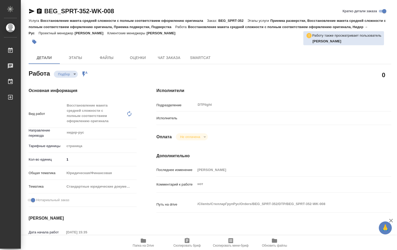
type textarea "x"
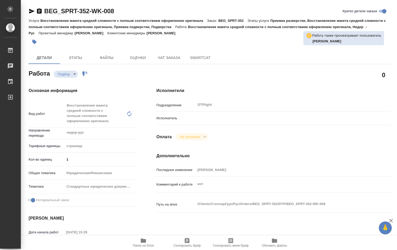
type textarea "x"
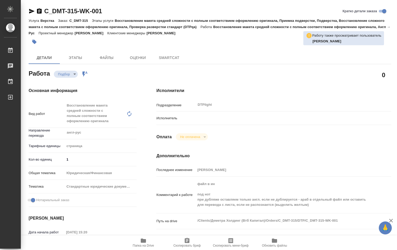
type textarea "x"
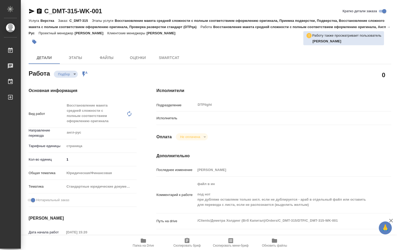
type textarea "x"
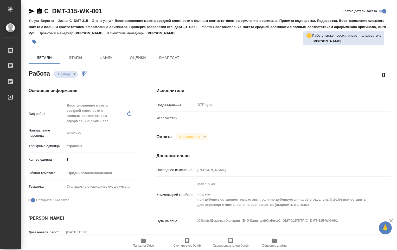
type textarea "x"
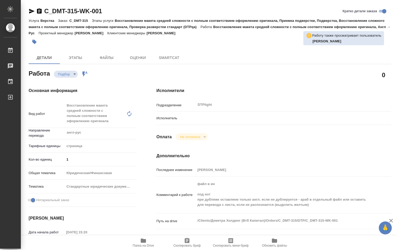
type textarea "x"
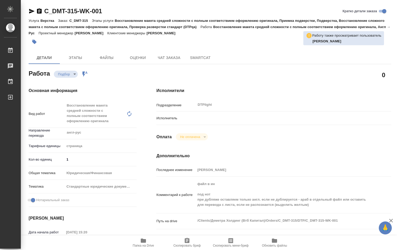
type textarea "x"
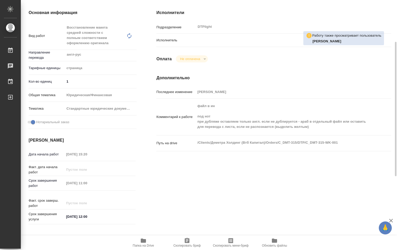
type textarea "x"
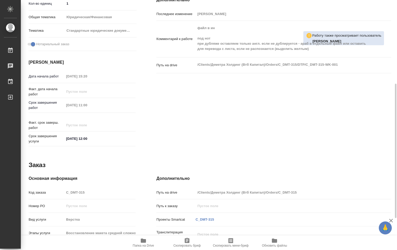
scroll to position [208, 0]
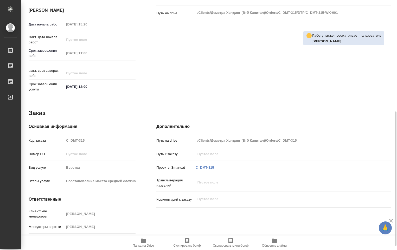
click at [141, 242] on icon "button" at bounding box center [143, 241] width 5 height 4
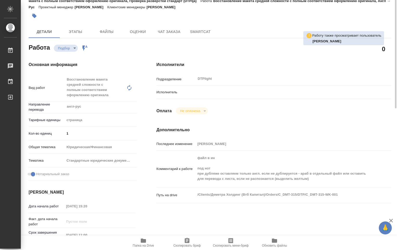
scroll to position [0, 0]
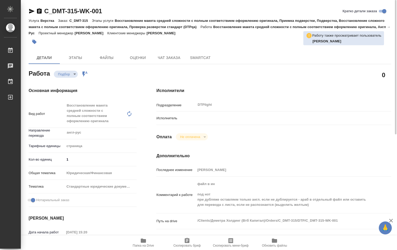
click at [30, 11] on icon "button" at bounding box center [32, 11] width 6 height 6
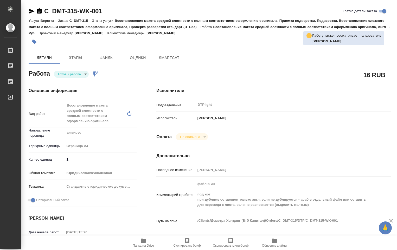
type textarea "x"
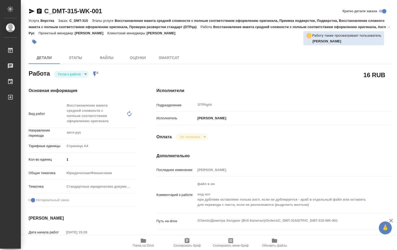
type textarea "x"
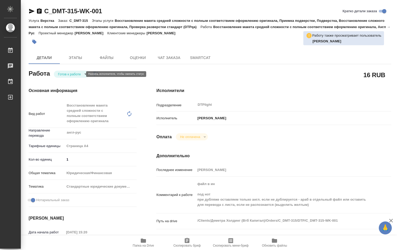
type textarea "x"
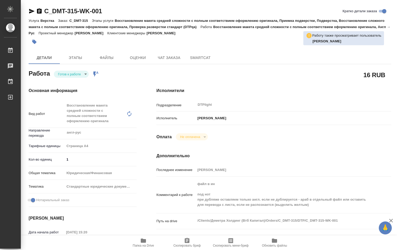
type textarea "x"
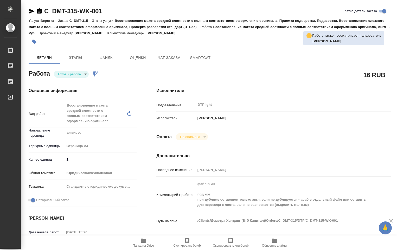
click at [84, 74] on body "🙏 .cls-1 fill:#fff; AWATERA Ovechkina Darya Работы Чаты График Выйти C_DMT-315-…" at bounding box center [198, 125] width 397 height 250
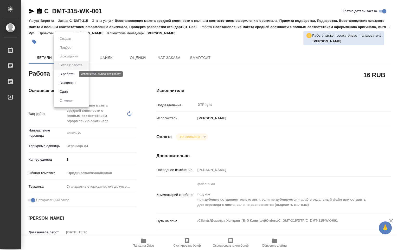
click at [69, 76] on button "В работе" at bounding box center [66, 74] width 17 height 6
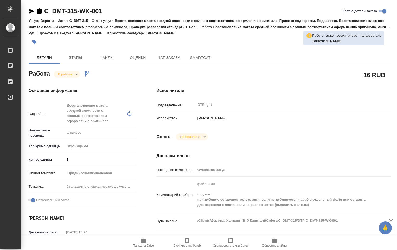
type textarea "x"
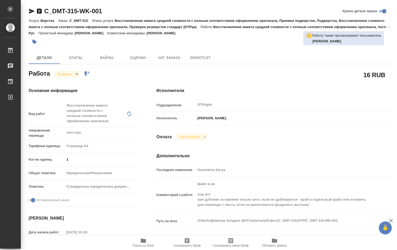
type textarea "x"
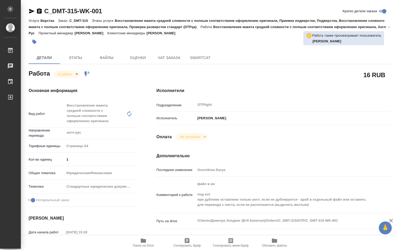
type textarea "x"
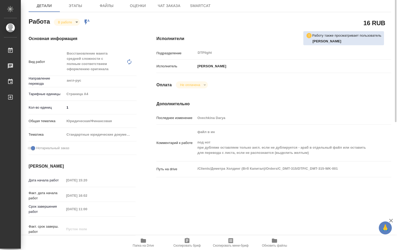
scroll to position [78, 0]
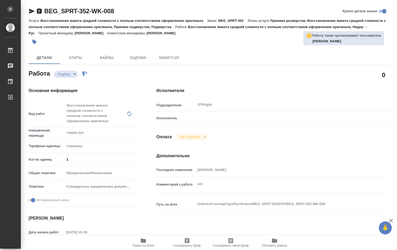
type textarea "x"
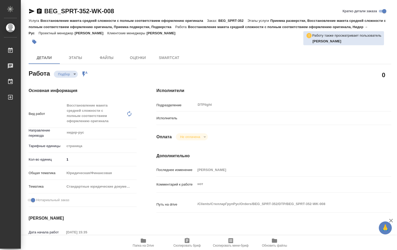
type textarea "x"
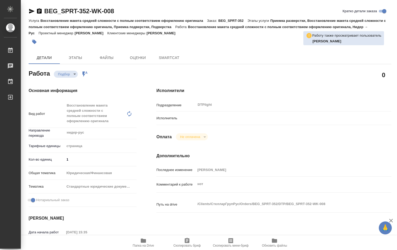
type textarea "x"
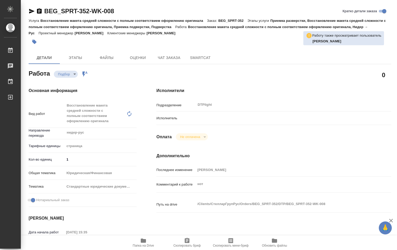
type textarea "x"
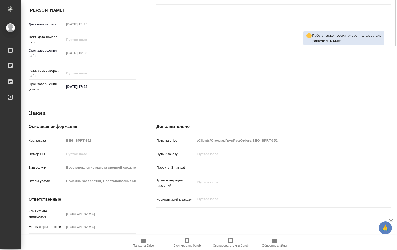
type textarea "x"
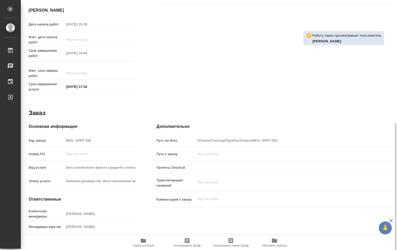
scroll to position [215, 0]
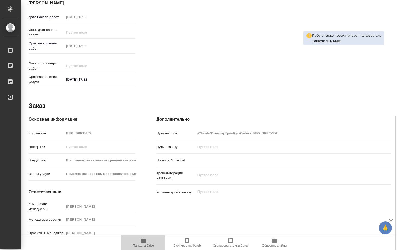
click at [142, 239] on icon "button" at bounding box center [143, 241] width 5 height 4
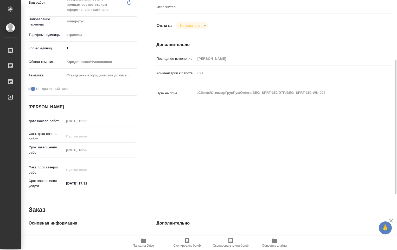
scroll to position [0, 0]
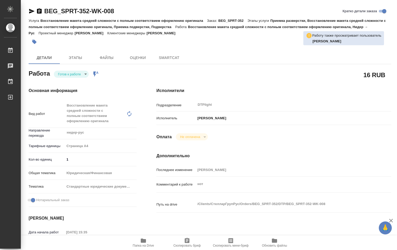
type textarea "x"
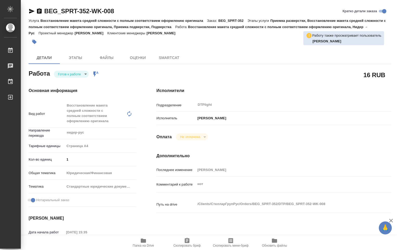
type textarea "x"
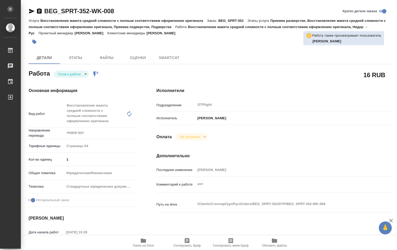
type input "readyForWork"
type textarea "Восстановление макета средней сложности с полным соответствием оформлению ориги…"
type textarea "x"
type input "нидер-рус"
type input "5f036ec4e16dec2d6b59c8ff"
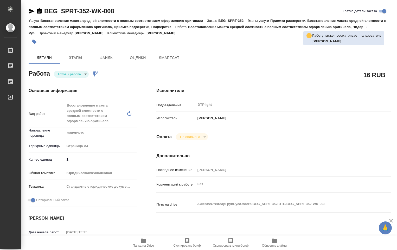
type input "1"
type input "yr-fn"
type input "5f647205b73bc97568ca66bf"
checkbox input "true"
type input "[DATE] 15:35"
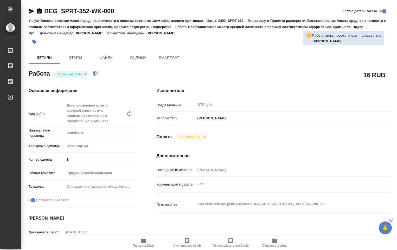
type input "[DATE] 18:00"
type input "[DATE] 17:32"
type input "DTPlight"
type input "notPayed"
type input "[PERSON_NAME]"
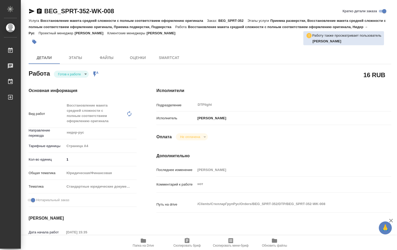
type textarea "нот"
type textarea "x"
type textarea "/Clients/СтелларГрупРус/Orders/BEG_SPRT-352/DTP/BEG_SPRT-352-WK-008"
type textarea "x"
type input "BEG_SPRT-352"
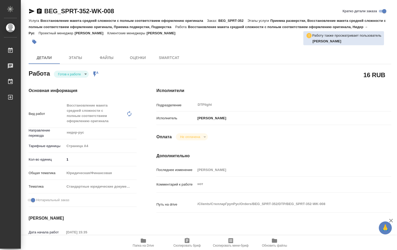
type input "Восстановление макета средней сложности с полным соответствием оформлению ориги…"
type input "Приемка разверстки, Восстановление макета средней сложности с полным соответств…"
type input "[PERSON_NAME]"
type input "/Clients/СтелларГрупРус/Orders/BEG_SPRT-352"
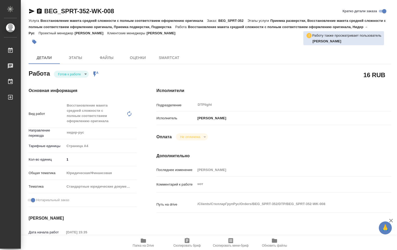
type textarea "x"
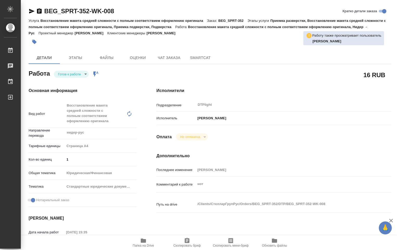
type textarea "x"
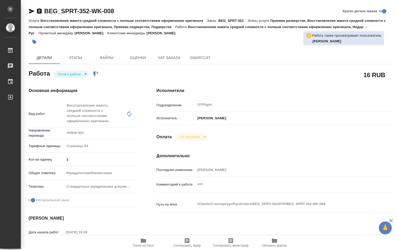
type textarea "x"
click at [83, 75] on body "🙏 .cls-1 fill:#fff; AWATERA Ovechkina Darya Работы Чаты График Выйти BEG_SPRT-3…" at bounding box center [198, 125] width 397 height 250
type textarea "x"
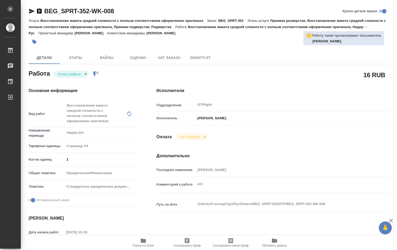
type textarea "x"
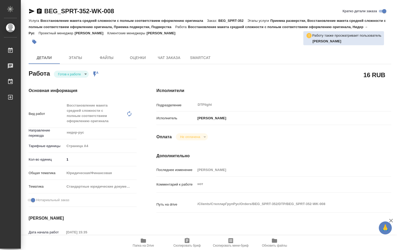
type textarea "x"
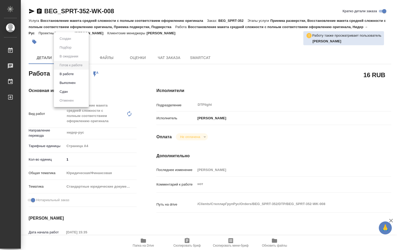
click at [74, 78] on li "В работе" at bounding box center [71, 74] width 35 height 9
type textarea "x"
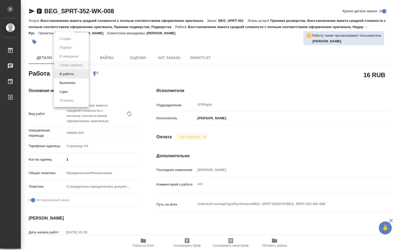
type textarea "x"
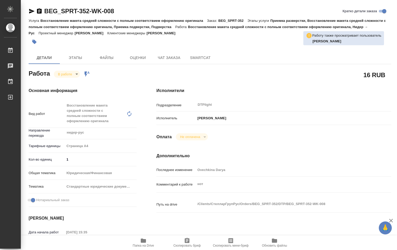
type textarea "x"
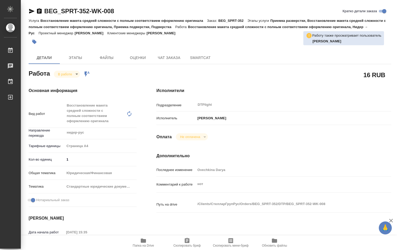
type textarea "x"
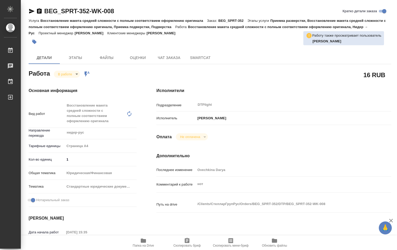
type textarea "x"
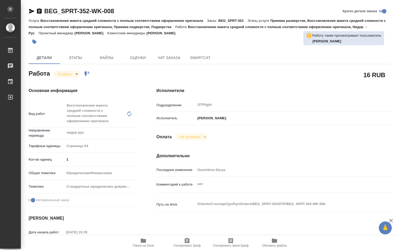
type textarea "x"
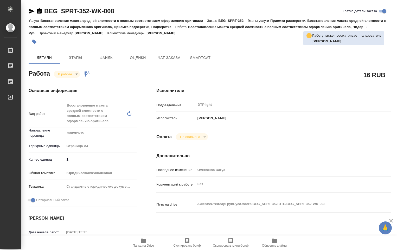
type textarea "x"
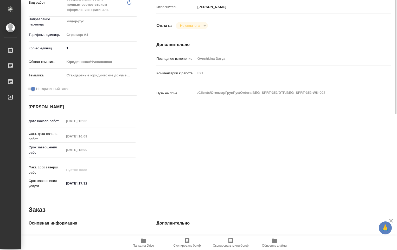
scroll to position [33, 0]
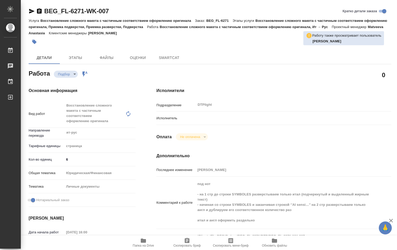
type textarea "x"
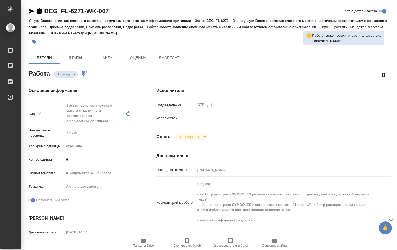
type textarea "x"
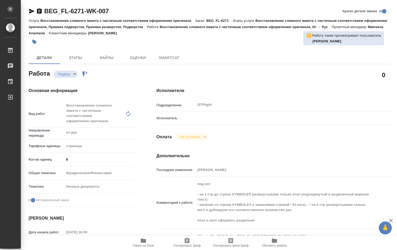
type textarea "x"
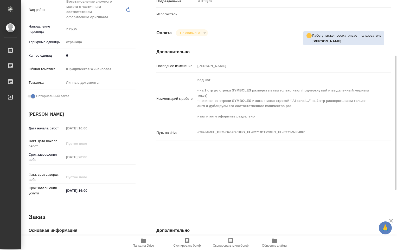
type textarea "x"
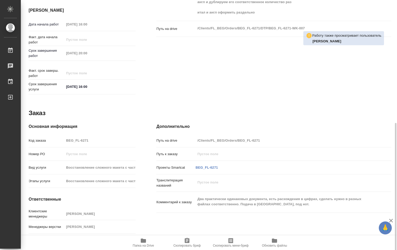
scroll to position [215, 0]
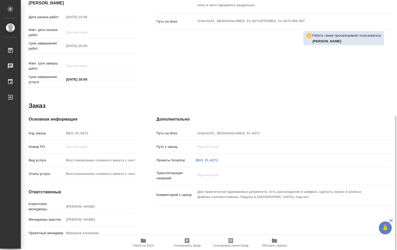
type textarea "x"
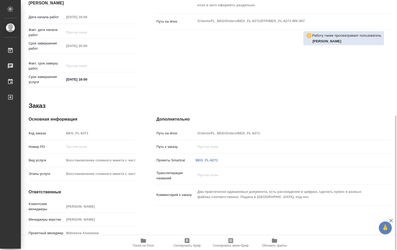
type textarea "x"
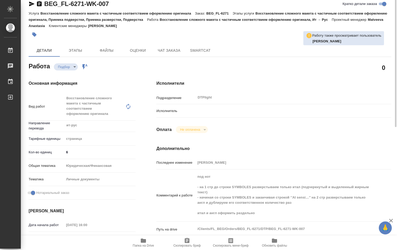
scroll to position [0, 0]
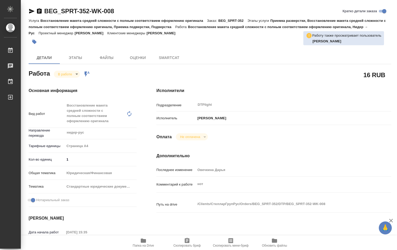
type textarea "x"
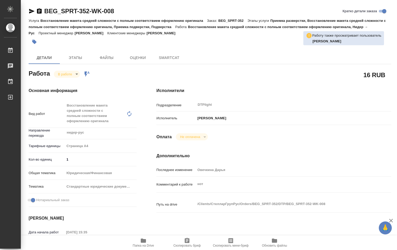
type textarea "x"
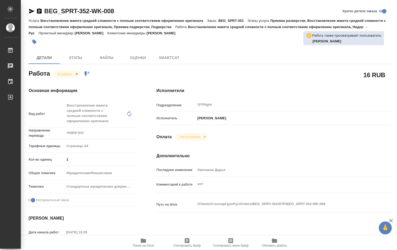
type textarea "x"
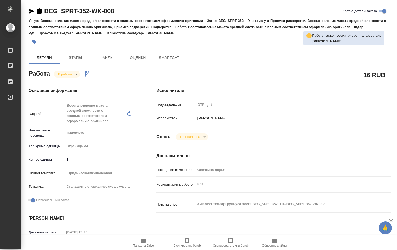
type textarea "x"
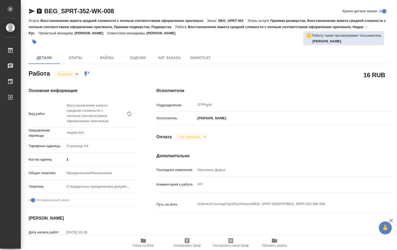
type textarea "x"
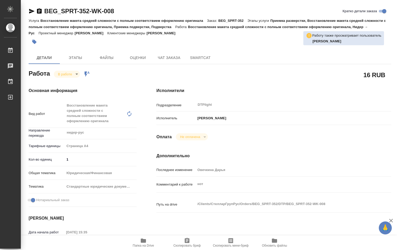
type textarea "x"
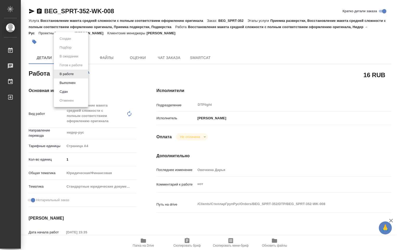
click at [78, 74] on body "🙏 .cls-1 fill:#fff; AWATERA [PERSON_NAME] Работы 0 Чаты График Выйти BEG_SPRT-3…" at bounding box center [198, 125] width 397 height 250
click at [144, 66] on div at bounding box center [198, 125] width 397 height 250
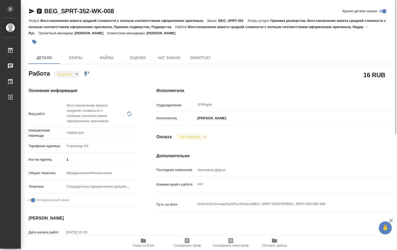
scroll to position [130, 0]
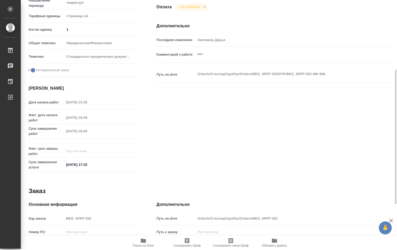
click at [141, 244] on span "Папка на Drive" at bounding box center [143, 246] width 21 height 4
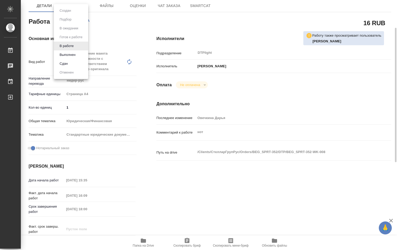
click at [76, 22] on body "🙏 .cls-1 fill:#fff; AWATERA [PERSON_NAME] Работы 0 Чаты График Выйти BEG_SPRT-3…" at bounding box center [198, 125] width 397 height 250
click at [68, 55] on button "Выполнен" at bounding box center [67, 55] width 19 height 6
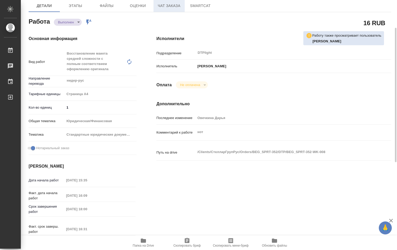
type textarea "x"
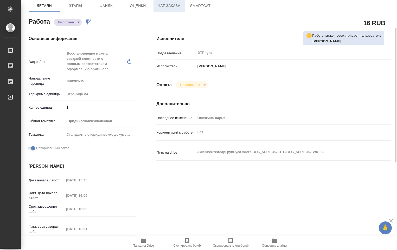
type textarea "x"
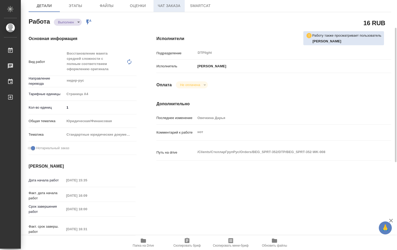
type textarea "x"
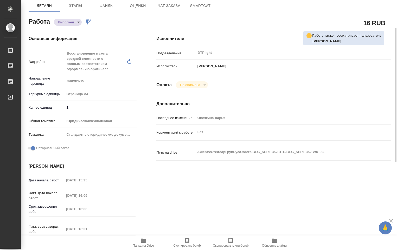
click at [78, 21] on body "🙏 .cls-1 fill:#fff; AWATERA [PERSON_NAME] Работы 0 Чаты График Выйти BEG_SPRT-3…" at bounding box center [198, 125] width 397 height 250
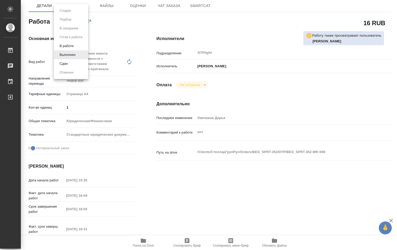
click at [126, 32] on div at bounding box center [198, 125] width 397 height 250
click at [78, 23] on body "🙏 .cls-1 fill:#fff; AWATERA [PERSON_NAME] Работы 0 Чаты График Выйти BEG_SPRT-3…" at bounding box center [198, 125] width 397 height 250
click at [130, 163] on div at bounding box center [198, 125] width 397 height 250
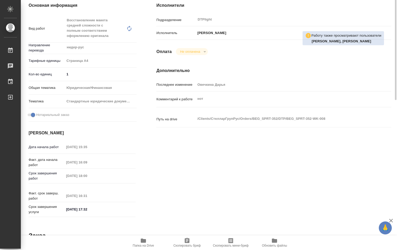
scroll to position [0, 0]
